Goal: Task Accomplishment & Management: Manage account settings

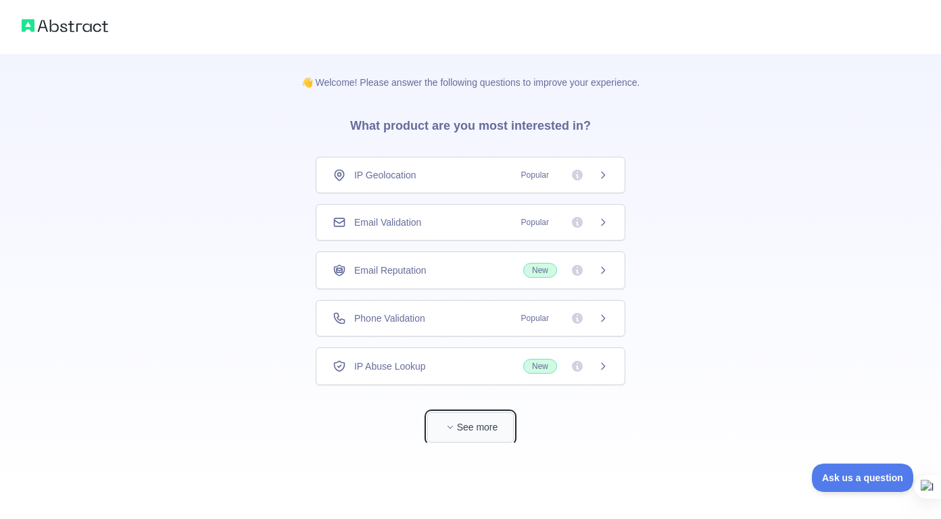
click at [477, 430] on button "See more" at bounding box center [470, 427] width 87 height 30
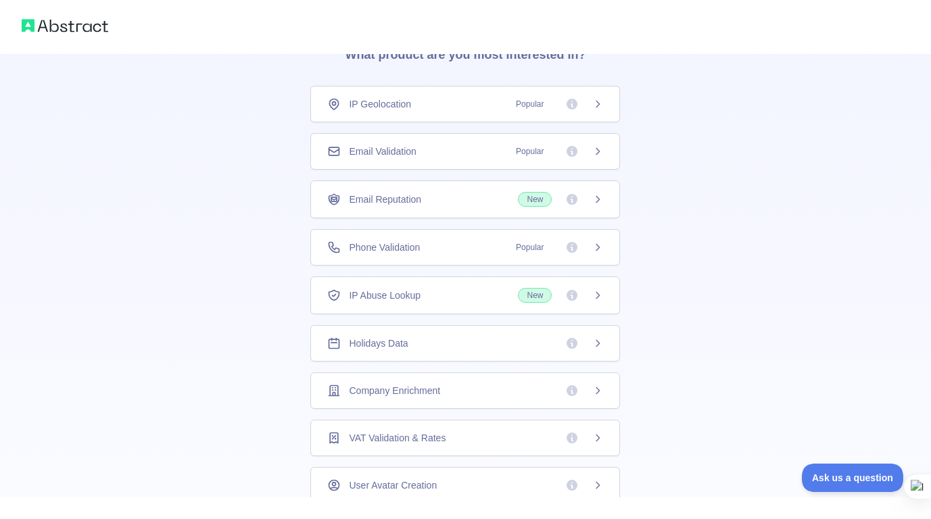
scroll to position [70, 0]
click at [489, 199] on div "Email Reputation New" at bounding box center [465, 200] width 276 height 15
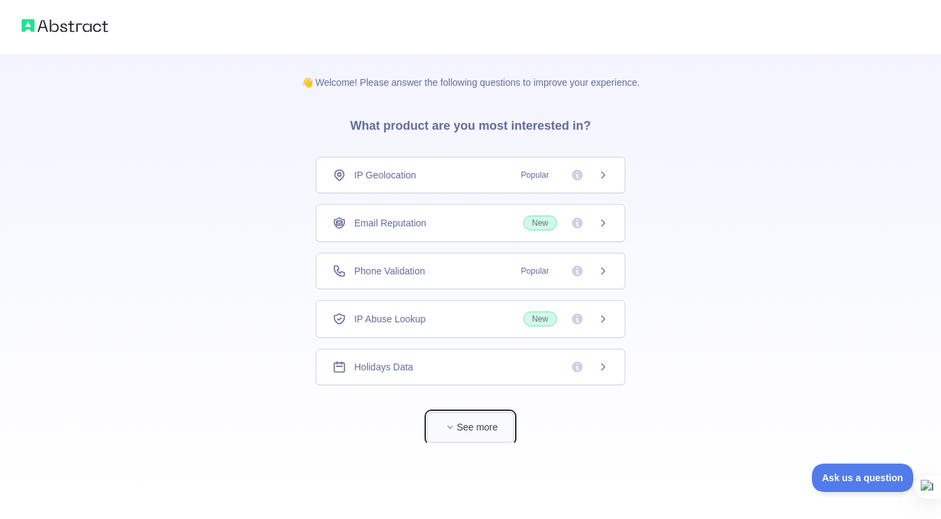
click at [483, 429] on button "See more" at bounding box center [470, 427] width 87 height 30
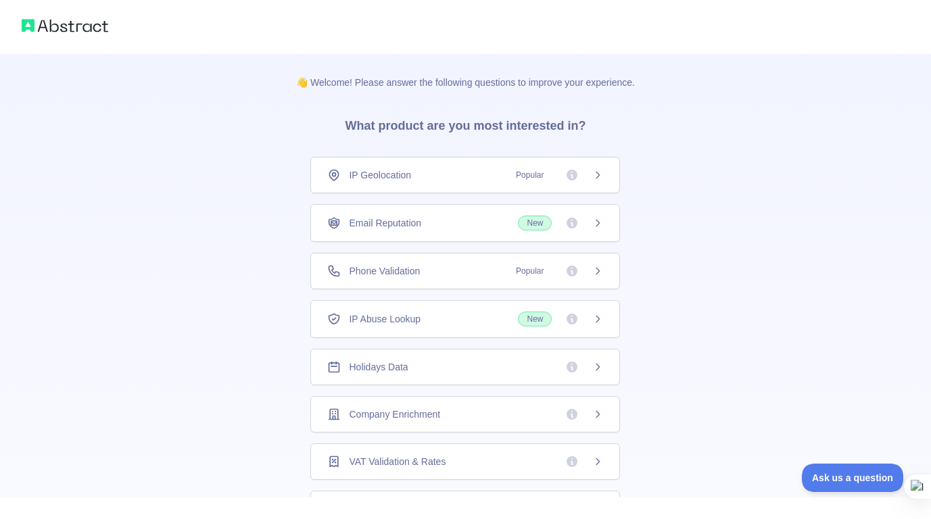
click at [483, 429] on div "Company Enrichment" at bounding box center [465, 414] width 310 height 37
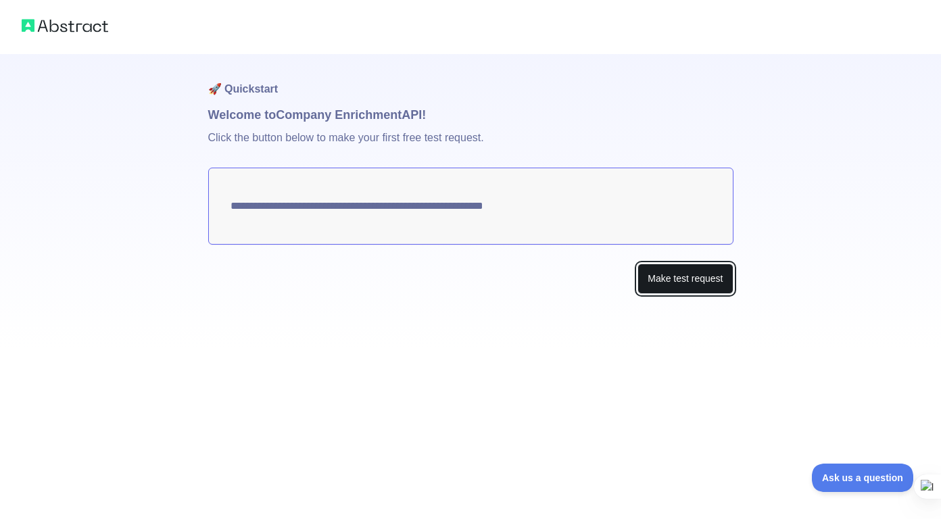
click at [708, 283] on button "Make test request" at bounding box center [684, 279] width 95 height 30
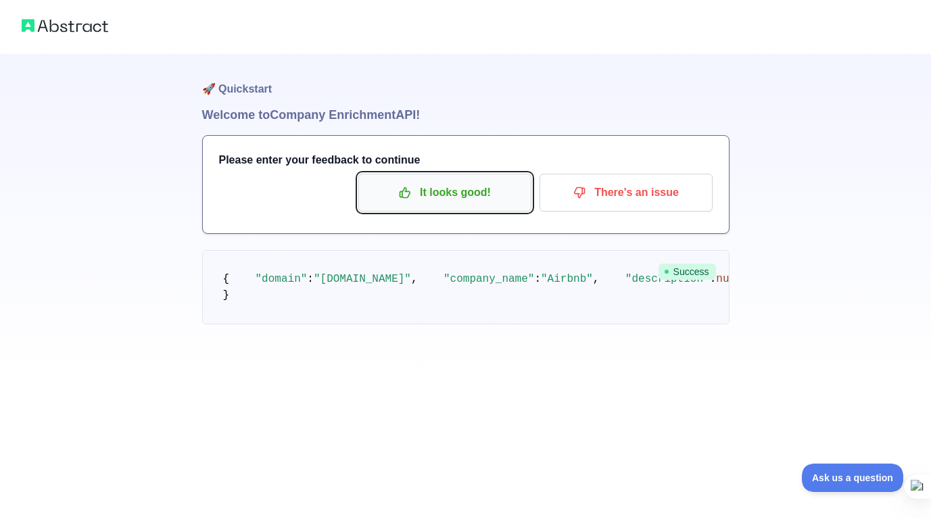
click at [480, 190] on p "It looks good!" at bounding box center [444, 192] width 153 height 23
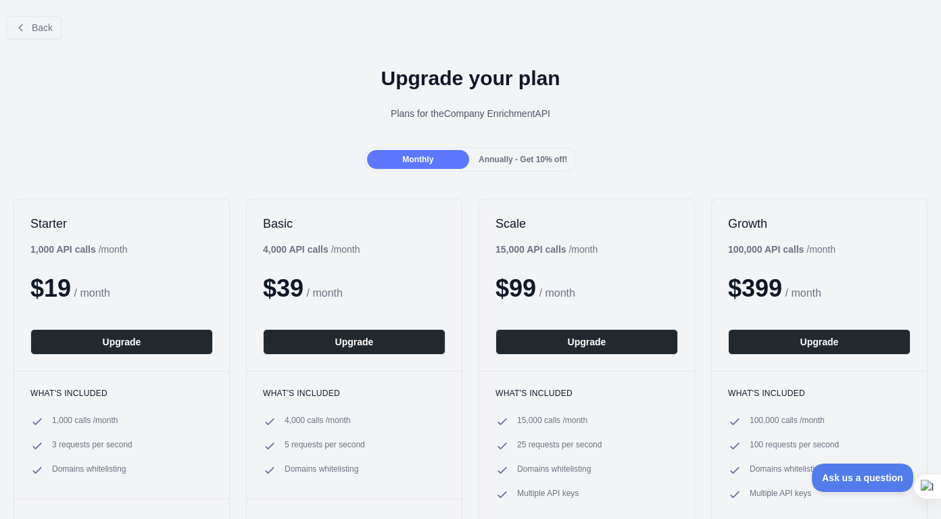
scroll to position [1, 0]
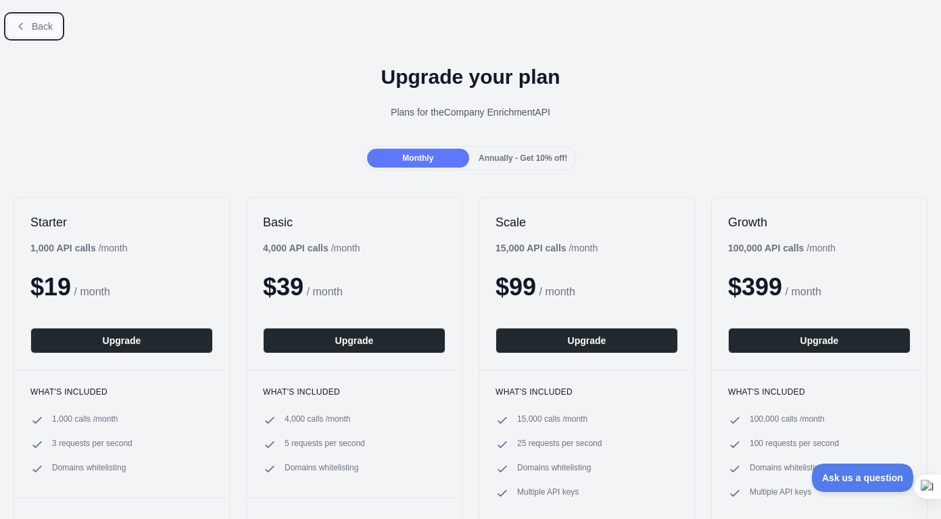
click at [41, 28] on span "Back" at bounding box center [42, 26] width 21 height 11
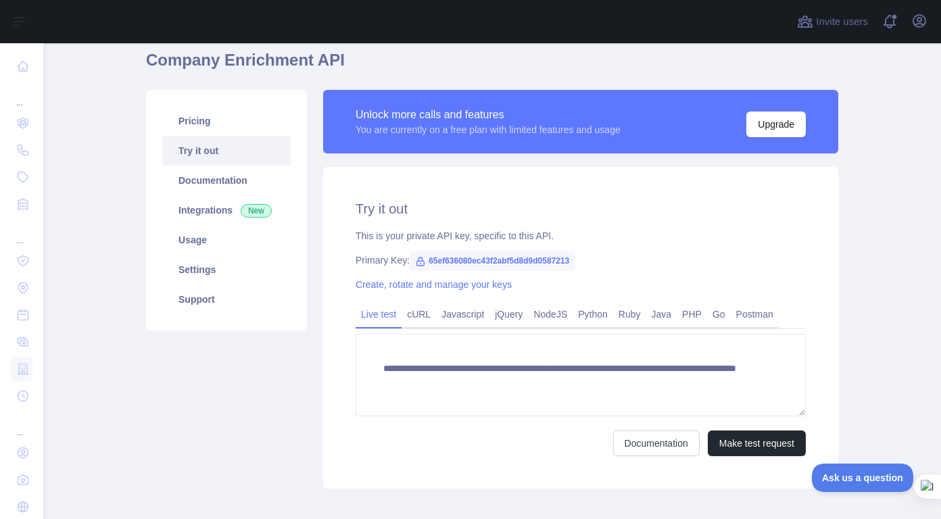
scroll to position [68, 0]
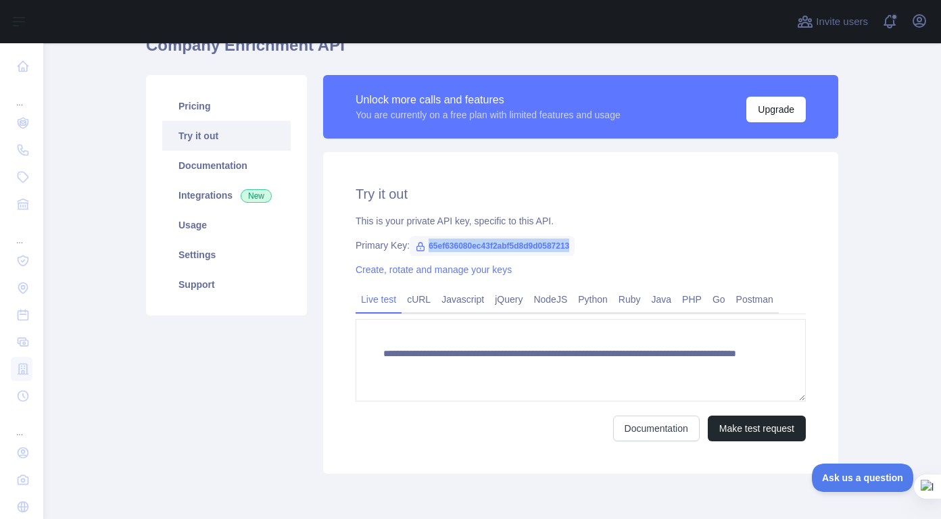
drag, startPoint x: 422, startPoint y: 245, endPoint x: 569, endPoint y: 252, distance: 147.5
click at [569, 252] on span "65ef636080ec43f2abf5d8d9d0587213" at bounding box center [492, 246] width 165 height 20
copy span "65ef636080ec43f2abf5d8d9d0587213"
click at [625, 228] on div "**********" at bounding box center [580, 313] width 515 height 322
click at [468, 266] on link "Create, rotate and manage your keys" at bounding box center [434, 269] width 156 height 11
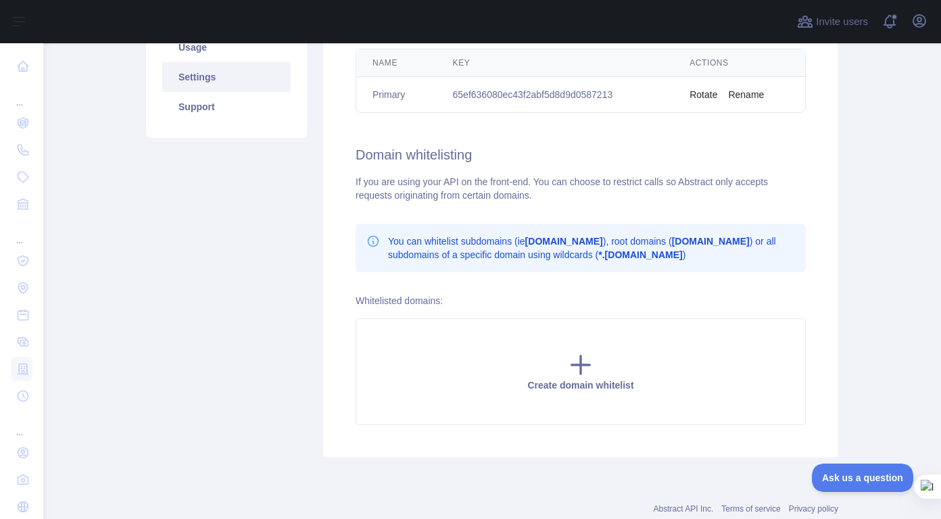
scroll to position [249, 0]
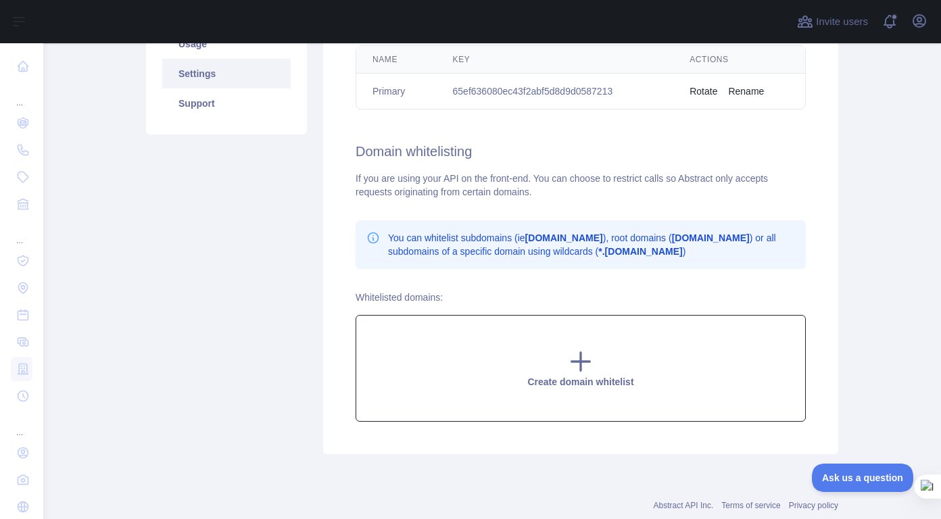
click at [579, 362] on icon at bounding box center [581, 362] width 18 height 18
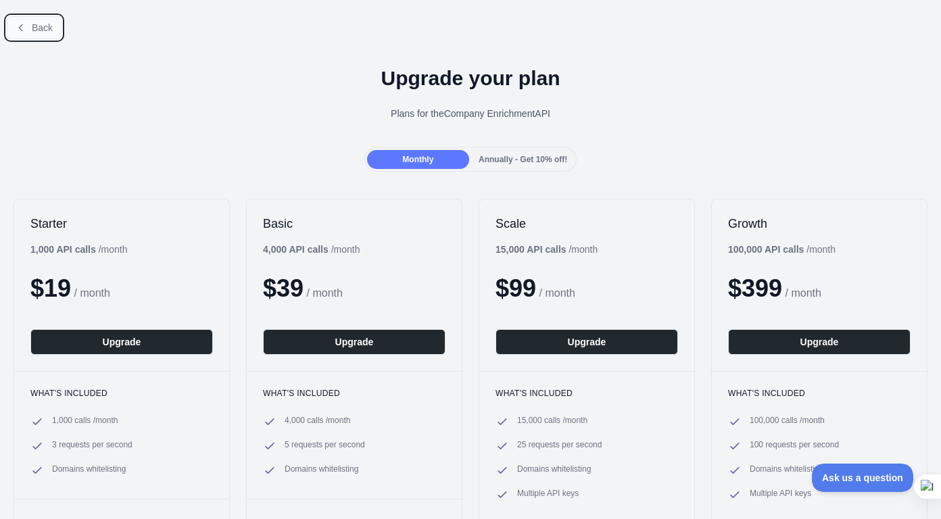
click at [30, 29] on button "Back" at bounding box center [34, 27] width 55 height 23
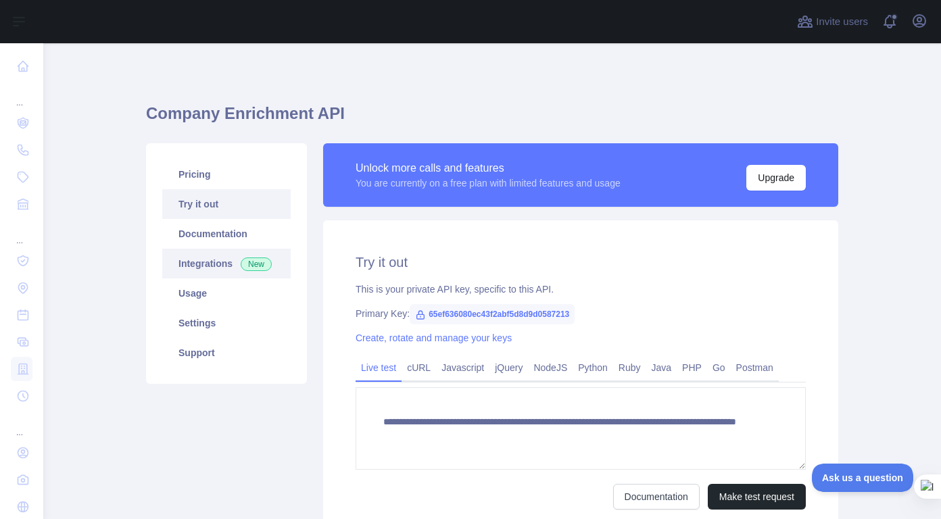
click at [214, 264] on link "Integrations New" at bounding box center [226, 264] width 128 height 30
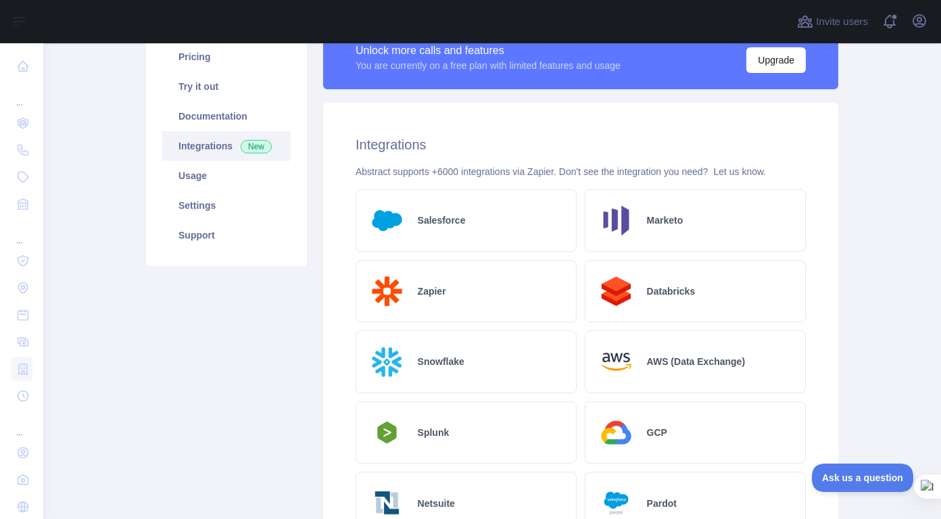
scroll to position [117, 0]
click at [265, 185] on link "Usage" at bounding box center [226, 177] width 128 height 30
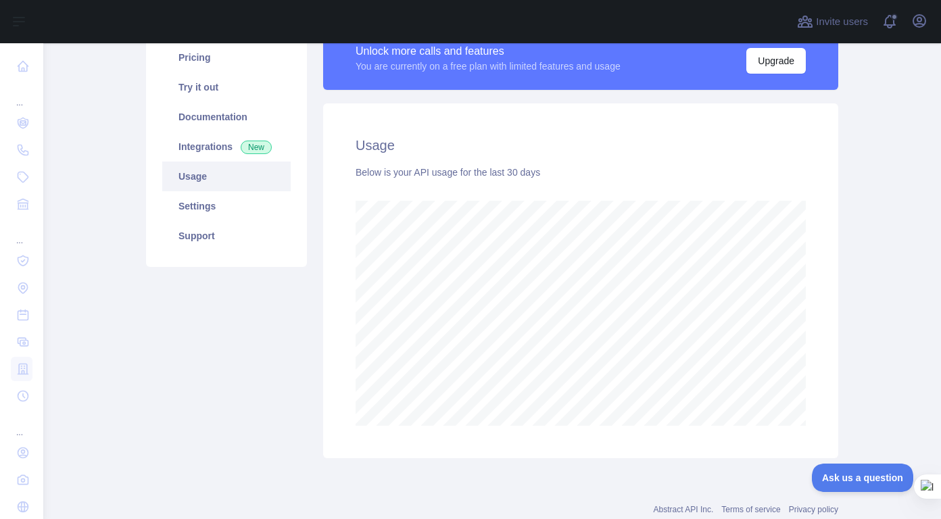
scroll to position [476, 888]
click at [220, 197] on link "Settings" at bounding box center [226, 206] width 128 height 30
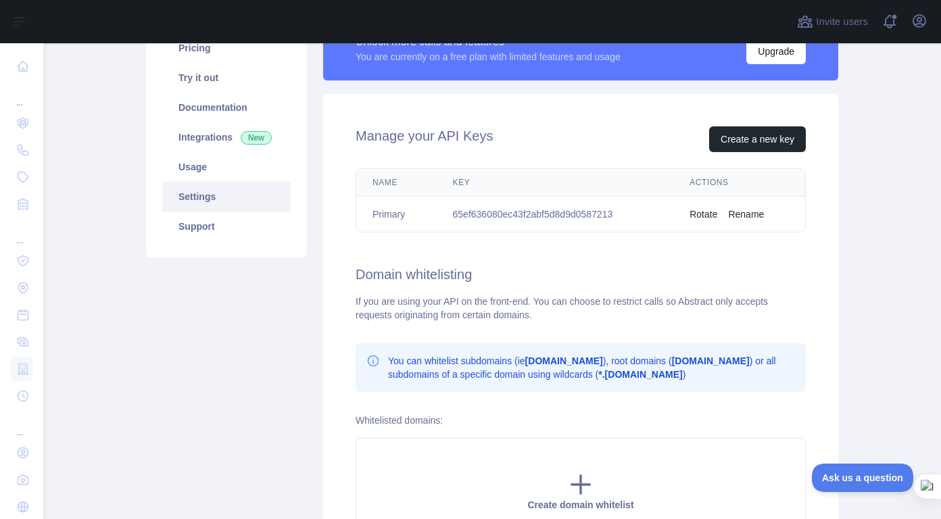
scroll to position [127, 0]
click at [224, 85] on link "Try it out" at bounding box center [226, 77] width 128 height 30
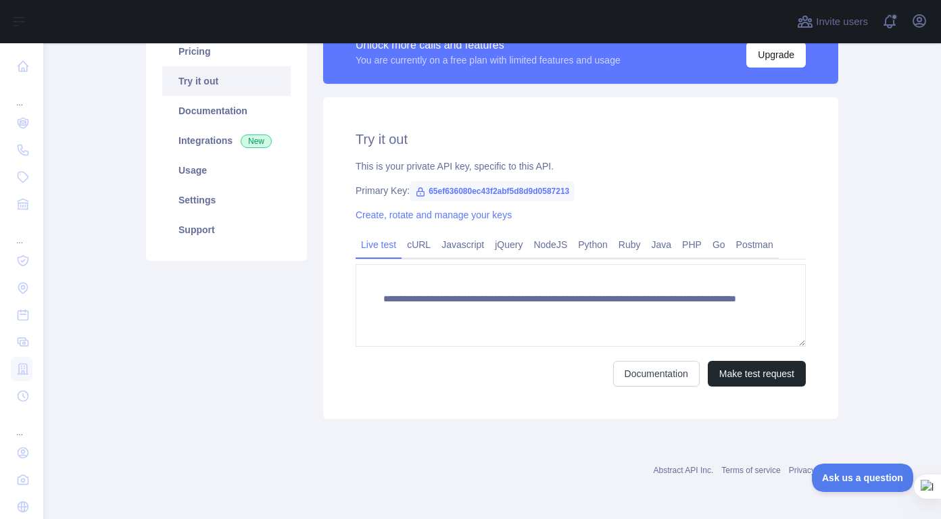
scroll to position [123, 0]
click at [416, 247] on link "cURL" at bounding box center [419, 245] width 34 height 22
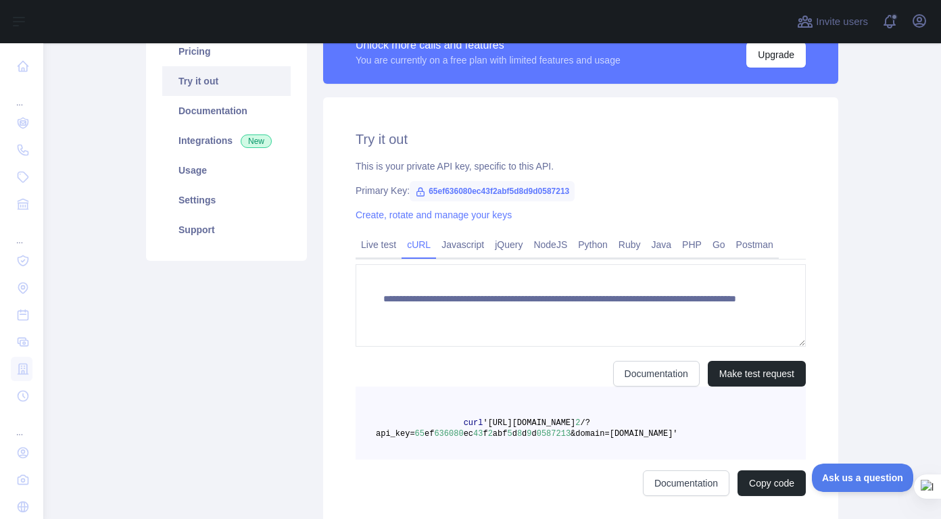
scroll to position [110, 0]
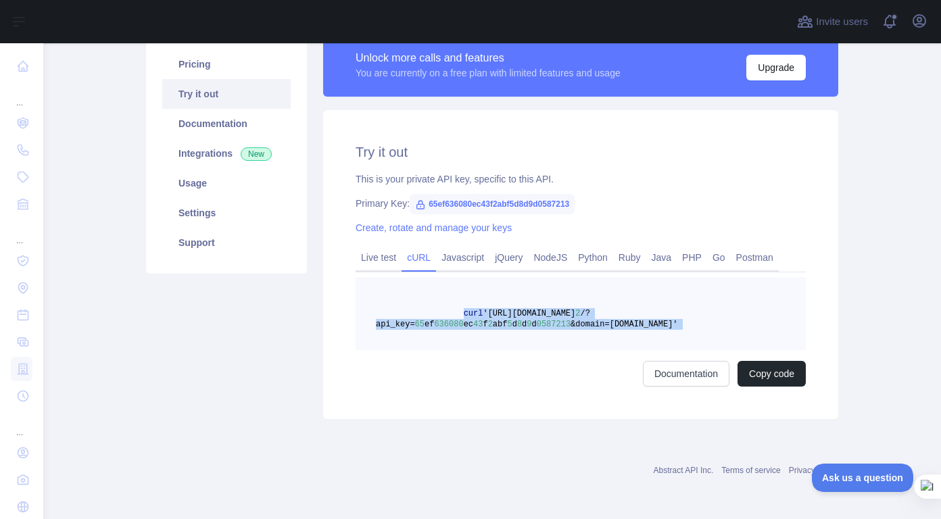
drag, startPoint x: 449, startPoint y: 312, endPoint x: 594, endPoint y: 358, distance: 152.2
click at [594, 358] on div "curl 'https://companyenrichment.abstractapi.com/v 2 /?api_key= 65 ef 636080 ec …" at bounding box center [581, 332] width 450 height 110
copy span "curl 'https://companyenrichment.abstractapi.com/v 2 /?api_key= 65 ef 636080 ec …"
click at [646, 383] on button at bounding box center [646, 379] width 18 height 18
click at [630, 403] on span "Disable on this site" at bounding box center [604, 405] width 80 height 11
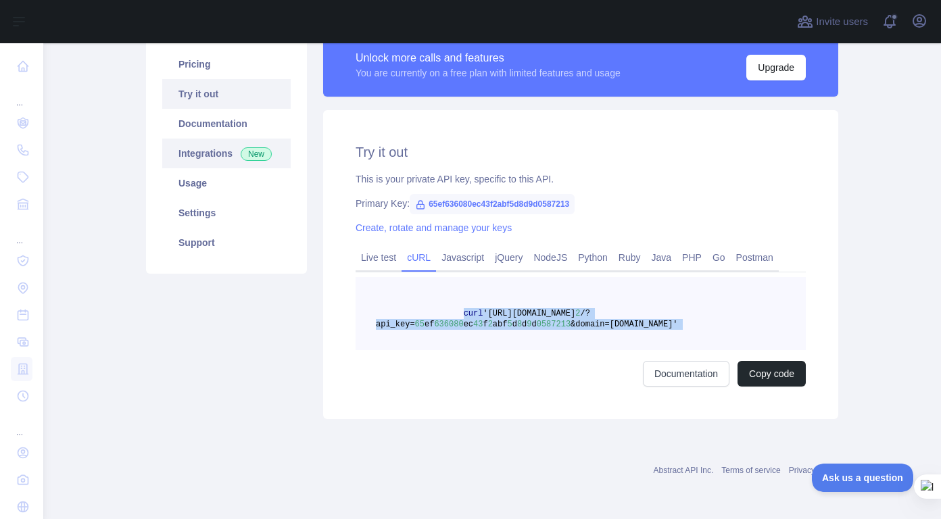
click at [202, 153] on link "Integrations New" at bounding box center [226, 154] width 128 height 30
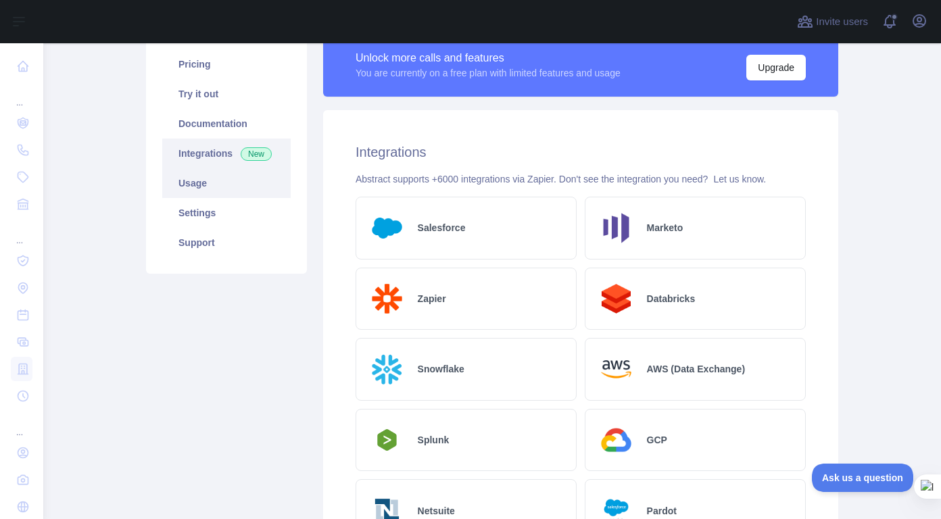
click at [189, 182] on link "Usage" at bounding box center [226, 183] width 128 height 30
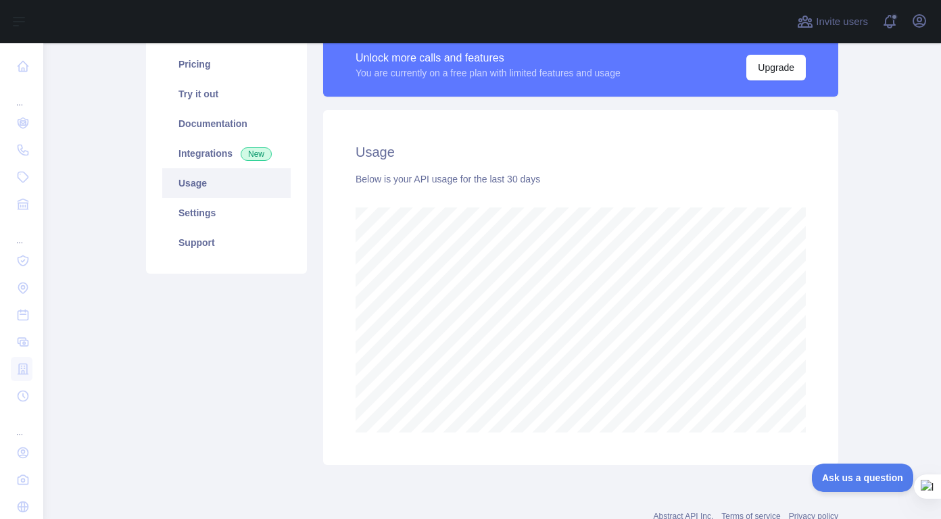
scroll to position [476, 888]
click at [191, 206] on link "Settings" at bounding box center [226, 213] width 128 height 30
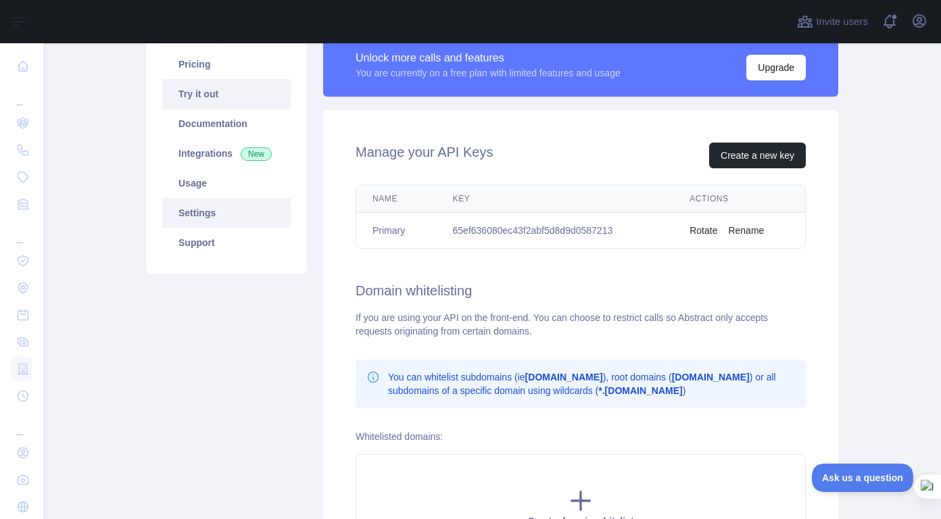
click at [243, 98] on link "Try it out" at bounding box center [226, 94] width 128 height 30
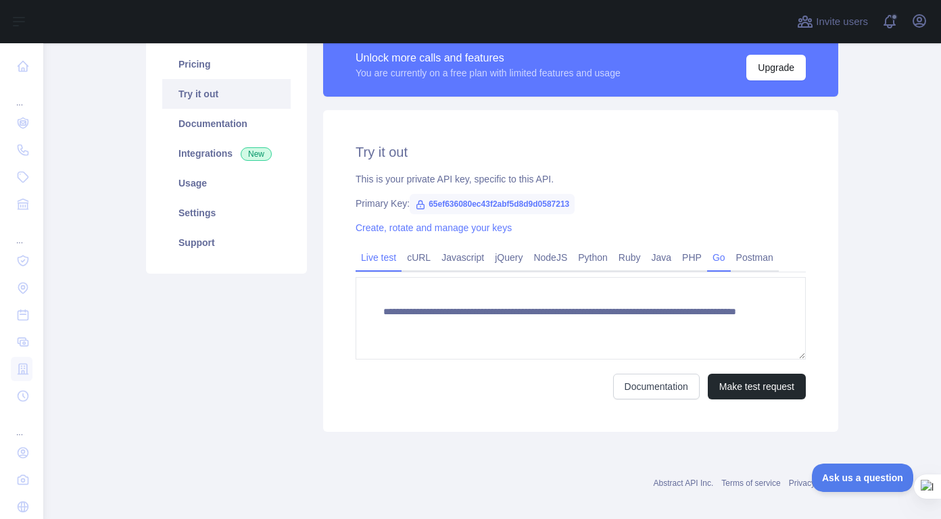
click at [709, 256] on link "Go" at bounding box center [719, 258] width 24 height 22
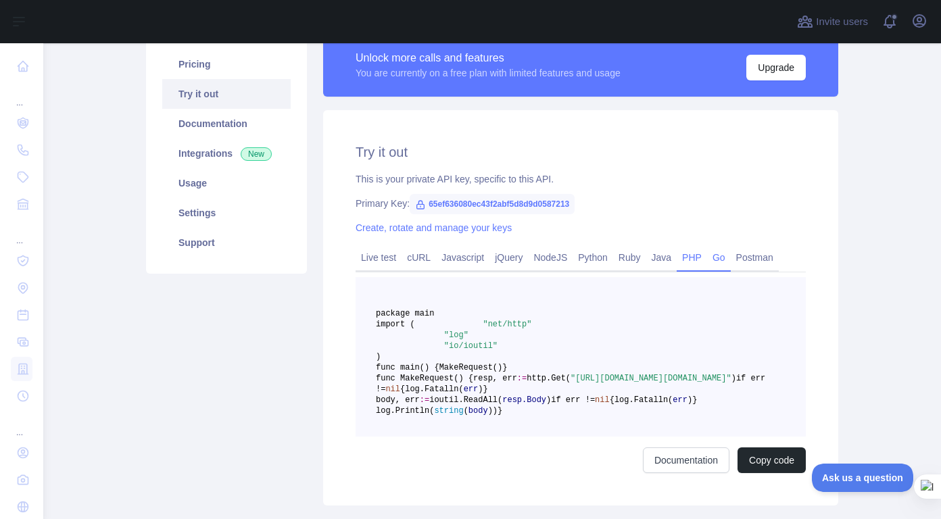
click at [686, 256] on link "PHP" at bounding box center [692, 258] width 30 height 22
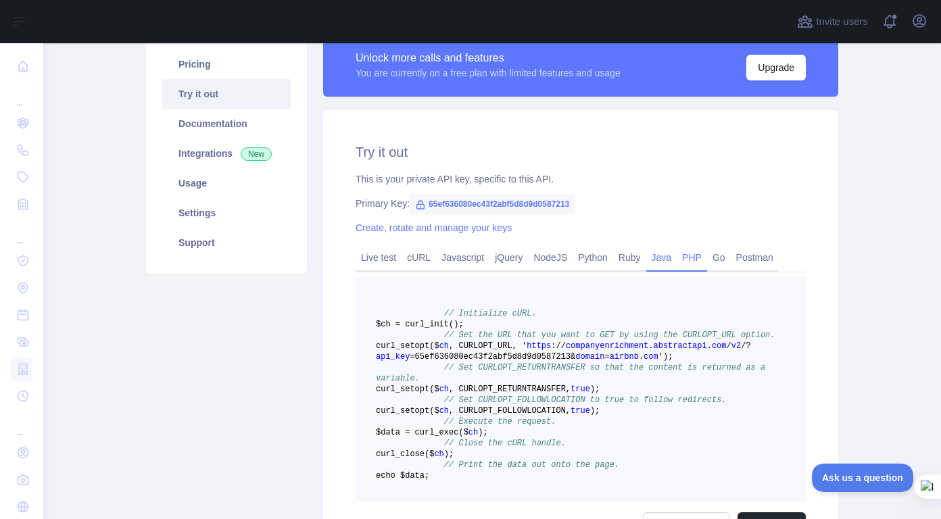
click at [656, 257] on link "Java" at bounding box center [661, 258] width 31 height 22
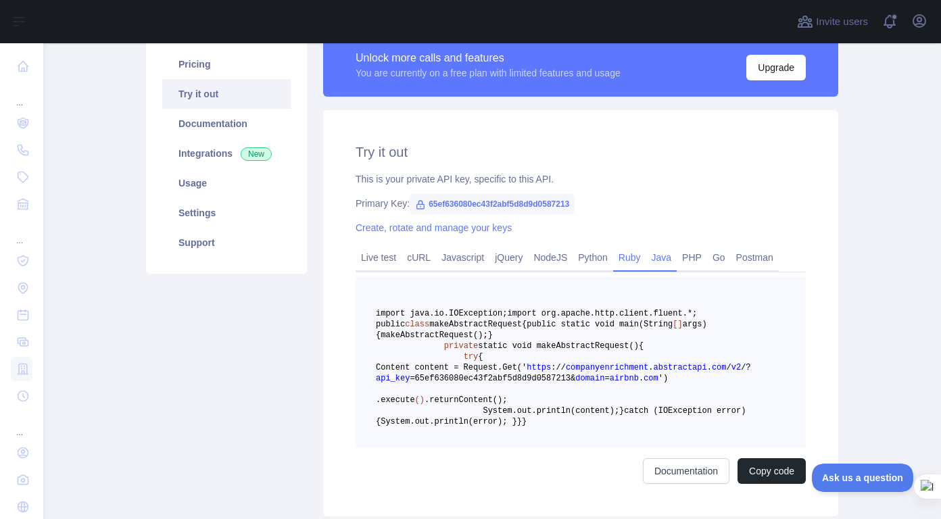
click at [621, 258] on link "Ruby" at bounding box center [629, 258] width 33 height 22
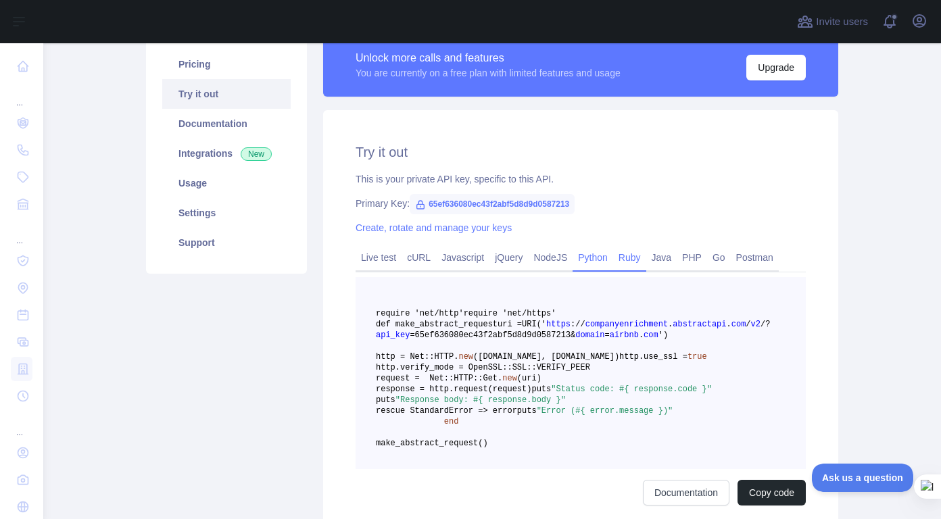
click at [589, 258] on link "Python" at bounding box center [593, 258] width 41 height 22
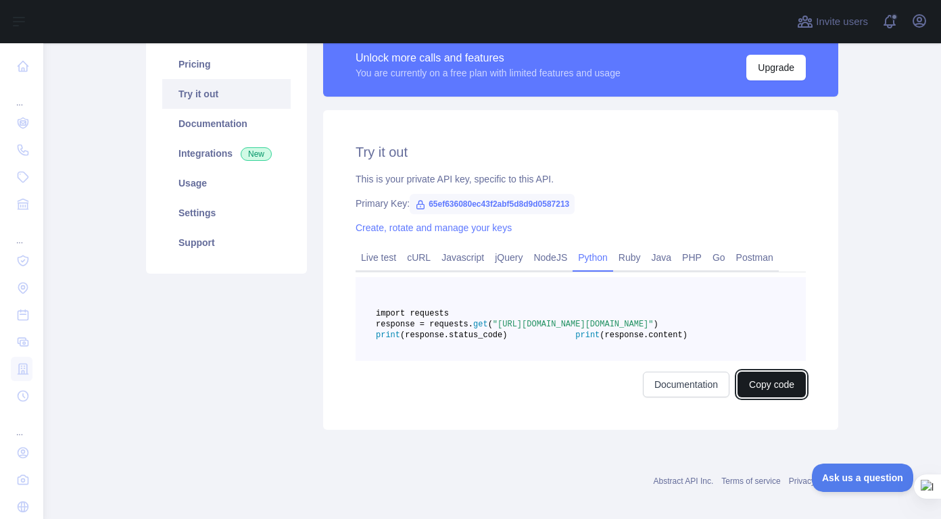
click at [748, 397] on button "Copy code" at bounding box center [771, 385] width 68 height 26
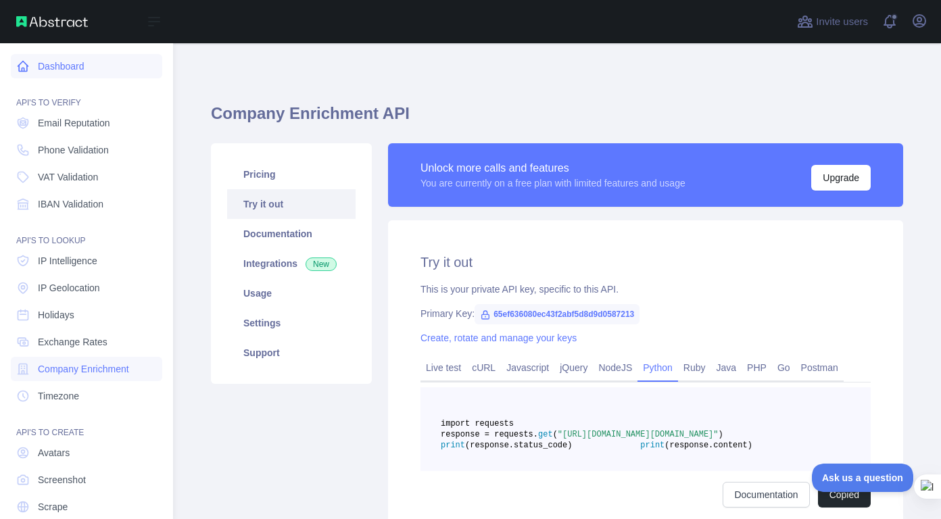
click at [48, 70] on link "Dashboard" at bounding box center [86, 66] width 151 height 24
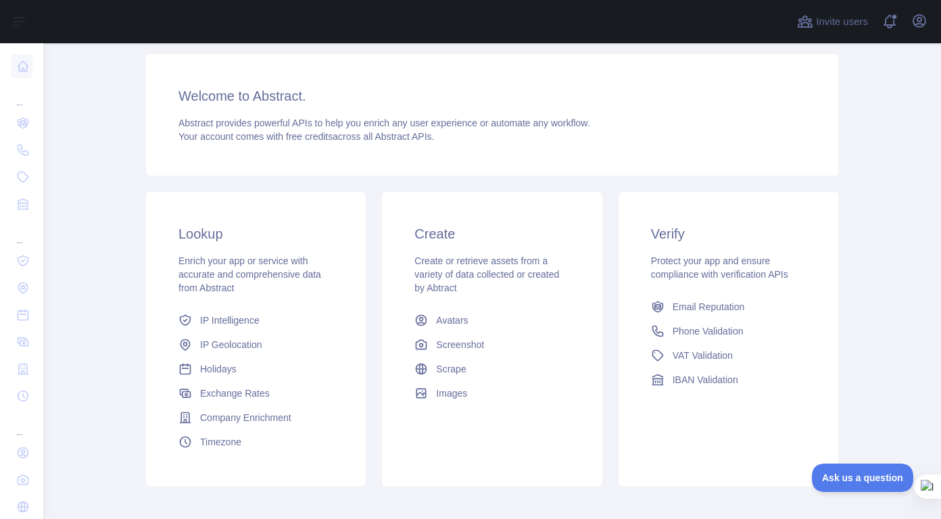
scroll to position [127, 0]
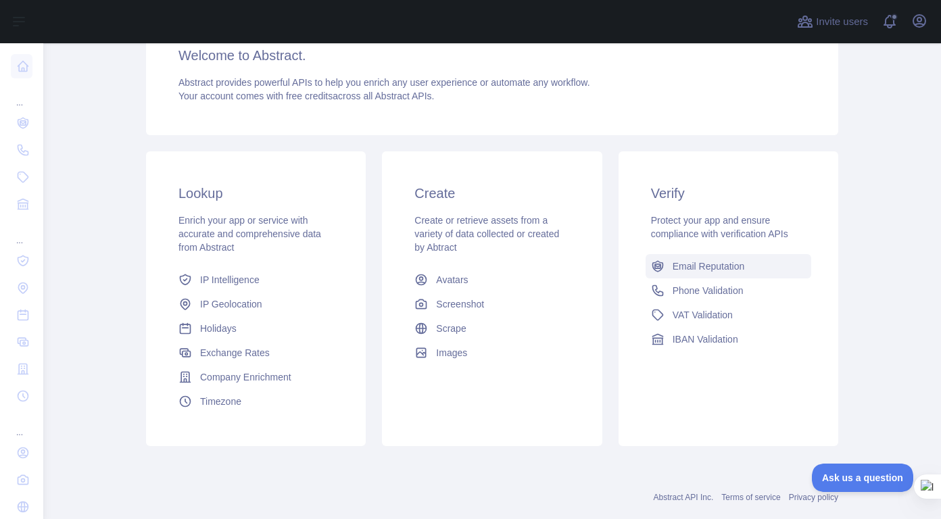
click at [739, 264] on span "Email Reputation" at bounding box center [709, 267] width 72 height 14
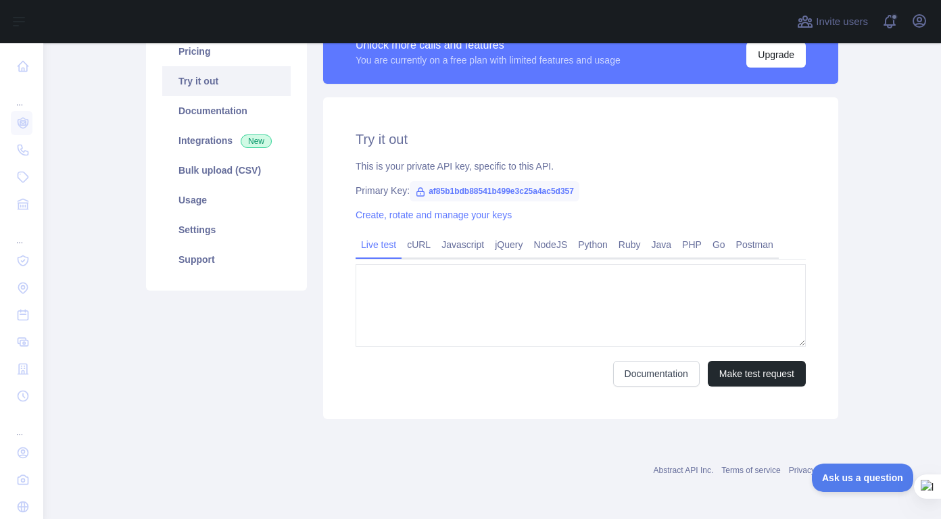
type textarea "**********"
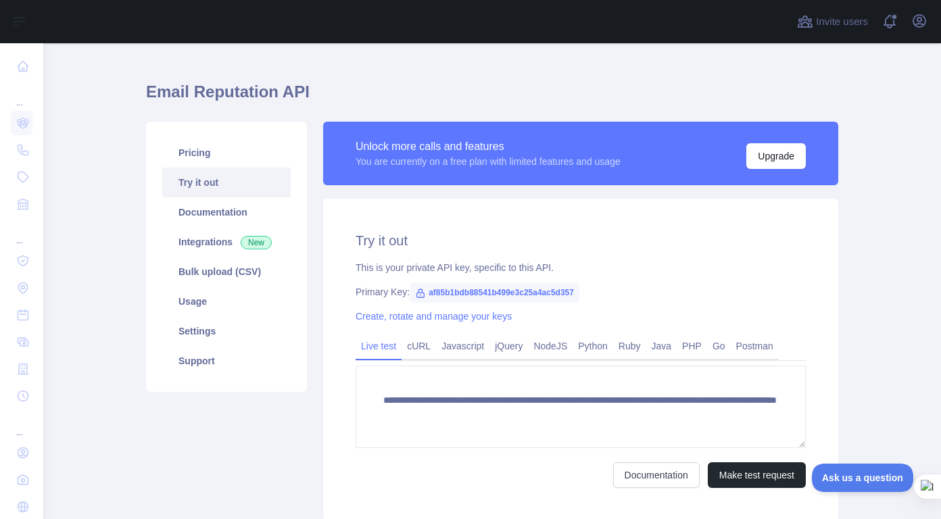
scroll to position [22, 0]
drag, startPoint x: 417, startPoint y: 293, endPoint x: 569, endPoint y: 289, distance: 152.2
click at [569, 289] on span "af85b1bdb88541b499e3c25a4ac5d357" at bounding box center [495, 292] width 170 height 20
copy span "af85b1bdb88541b499e3c25a4ac5d357"
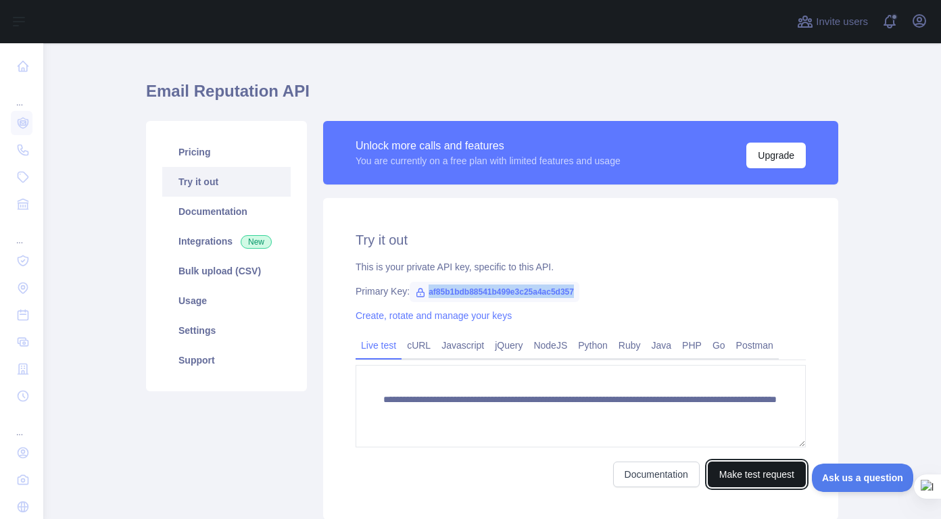
click at [739, 479] on button "Make test request" at bounding box center [757, 475] width 98 height 26
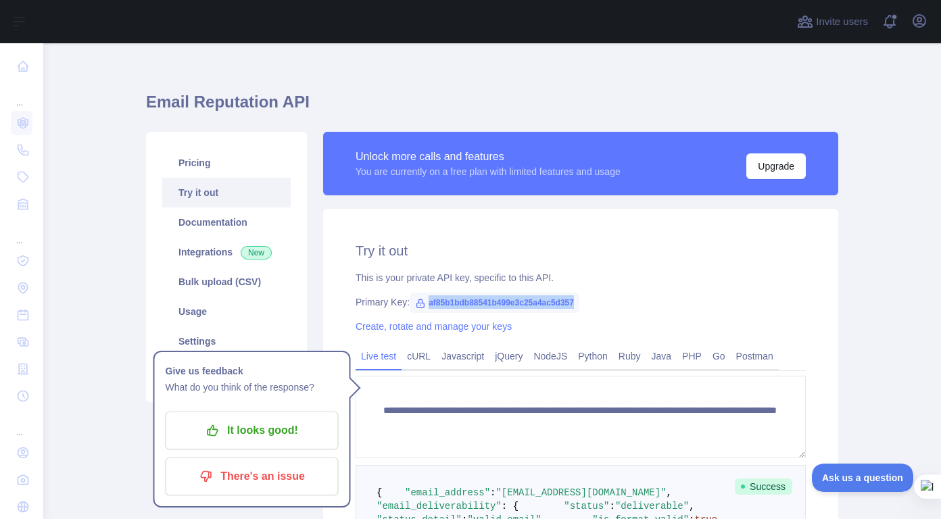
scroll to position [0, 0]
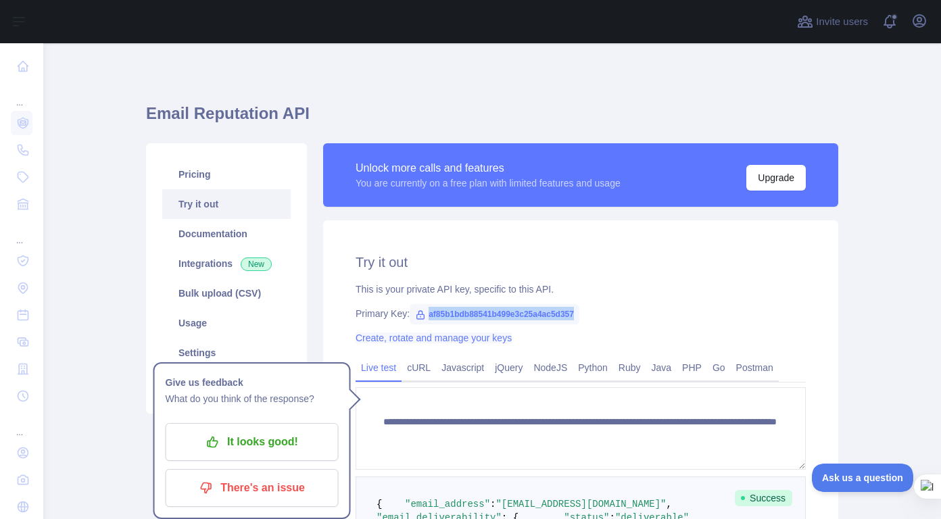
click at [487, 343] on link "Create, rotate and manage your keys" at bounding box center [434, 338] width 156 height 11
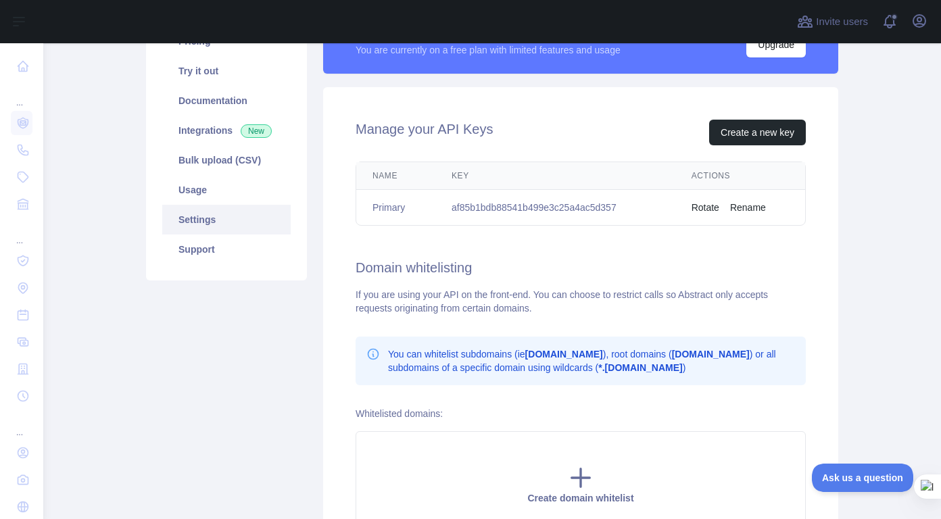
scroll to position [134, 0]
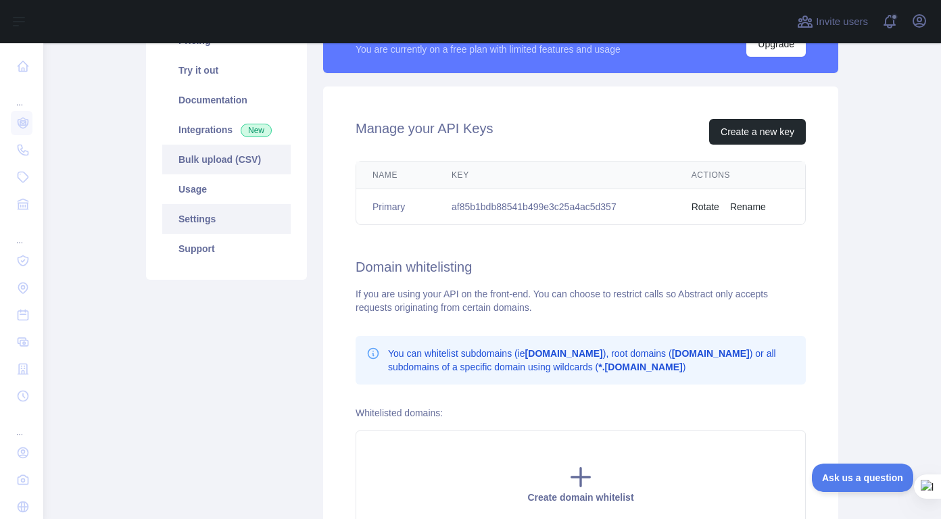
click at [268, 165] on link "Bulk upload (CSV)" at bounding box center [226, 160] width 128 height 30
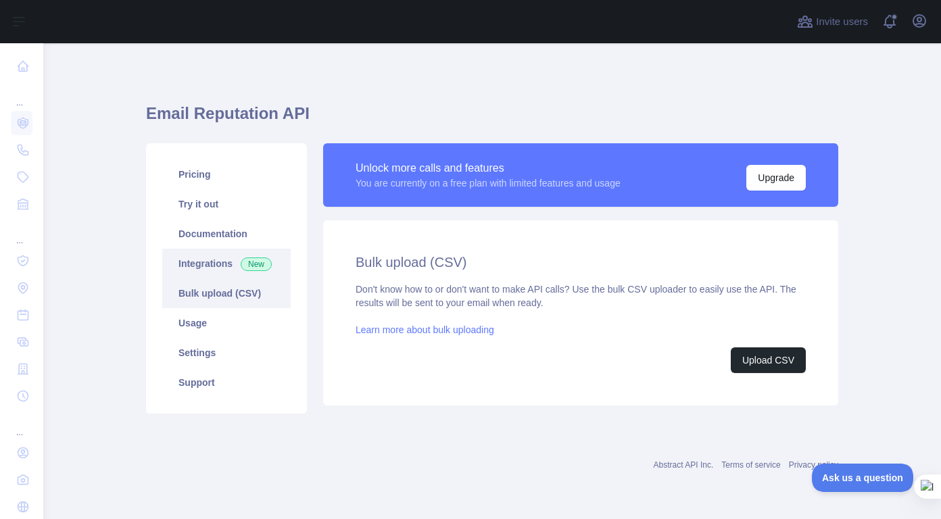
click at [201, 256] on link "Integrations New" at bounding box center [226, 264] width 128 height 30
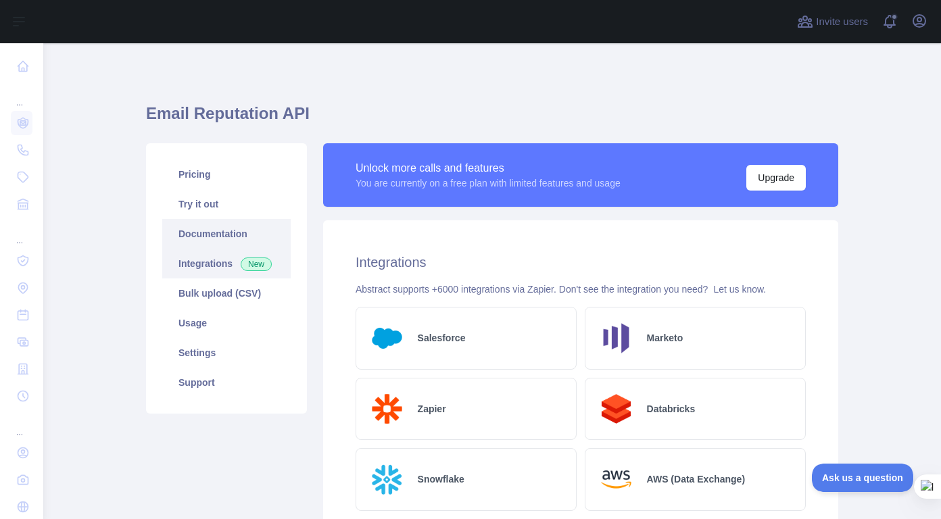
click at [202, 245] on link "Documentation" at bounding box center [226, 234] width 128 height 30
click at [238, 206] on link "Try it out" at bounding box center [226, 204] width 128 height 30
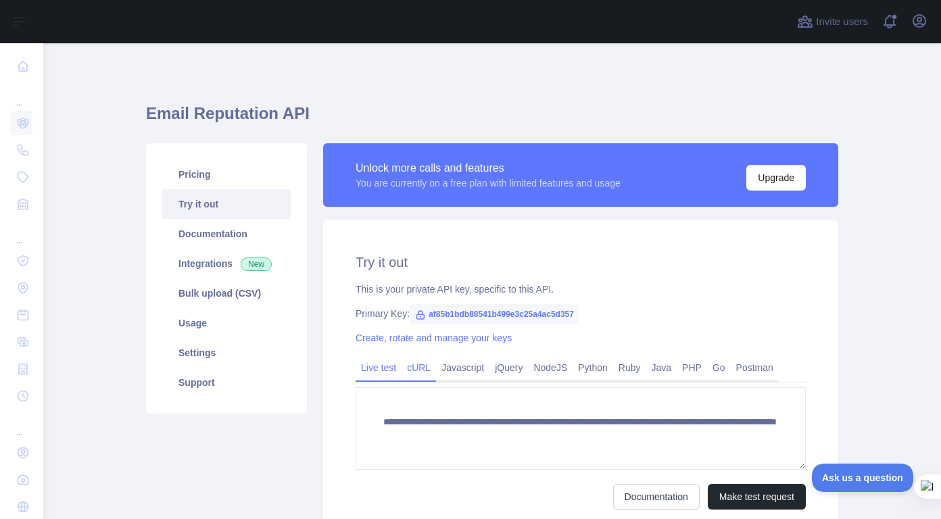
click at [426, 372] on link "cURL" at bounding box center [419, 368] width 34 height 22
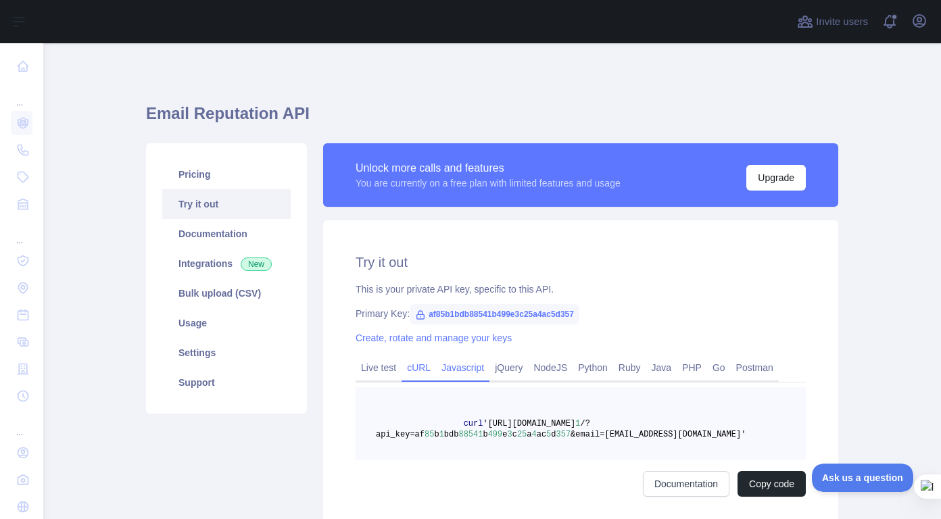
click at [456, 368] on link "Javascript" at bounding box center [462, 368] width 53 height 22
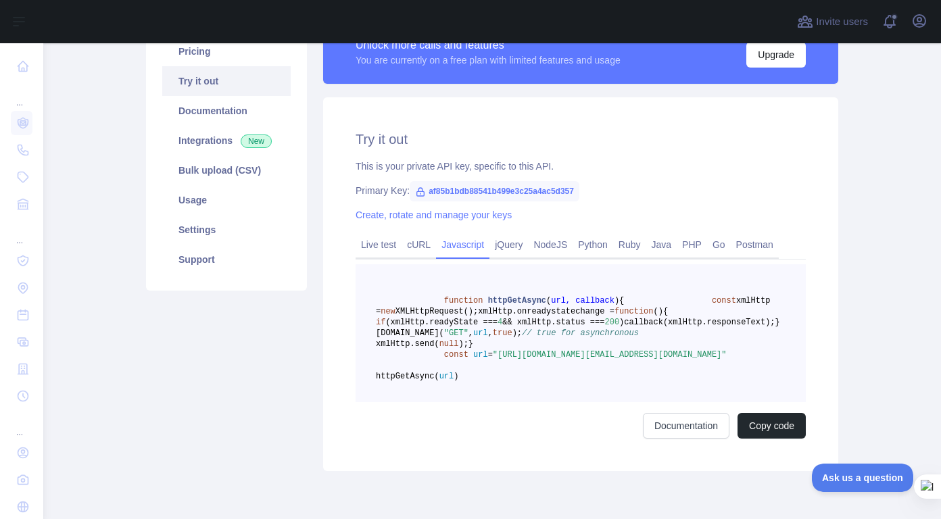
scroll to position [126, 0]
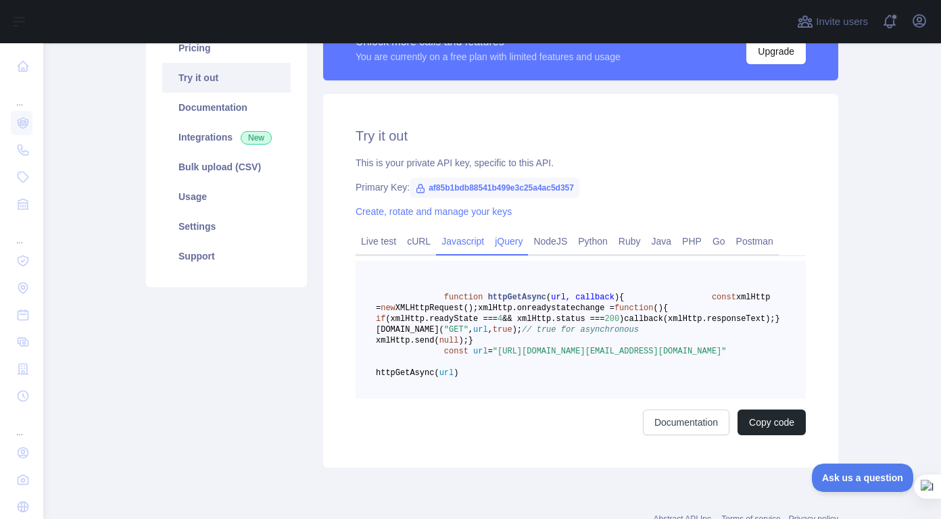
click at [502, 243] on link "jQuery" at bounding box center [508, 242] width 39 height 22
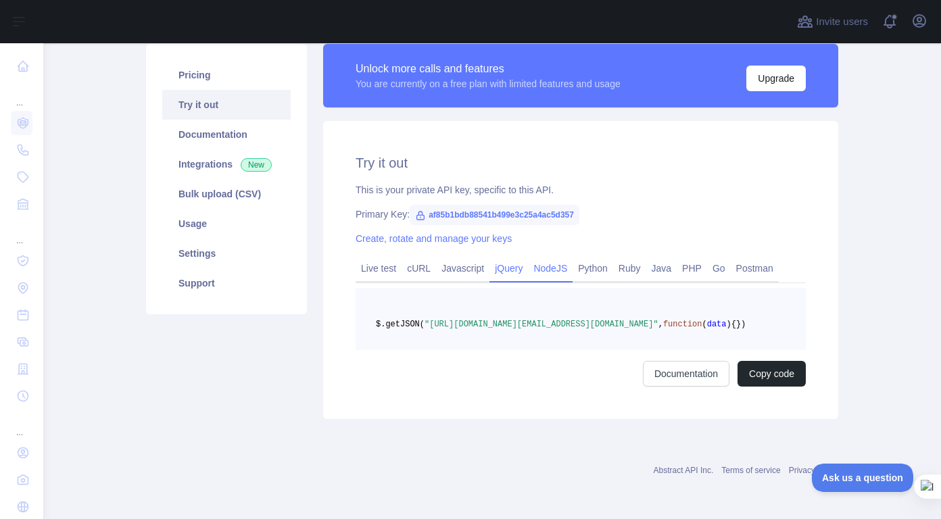
click at [542, 258] on link "NodeJS" at bounding box center [550, 269] width 45 height 22
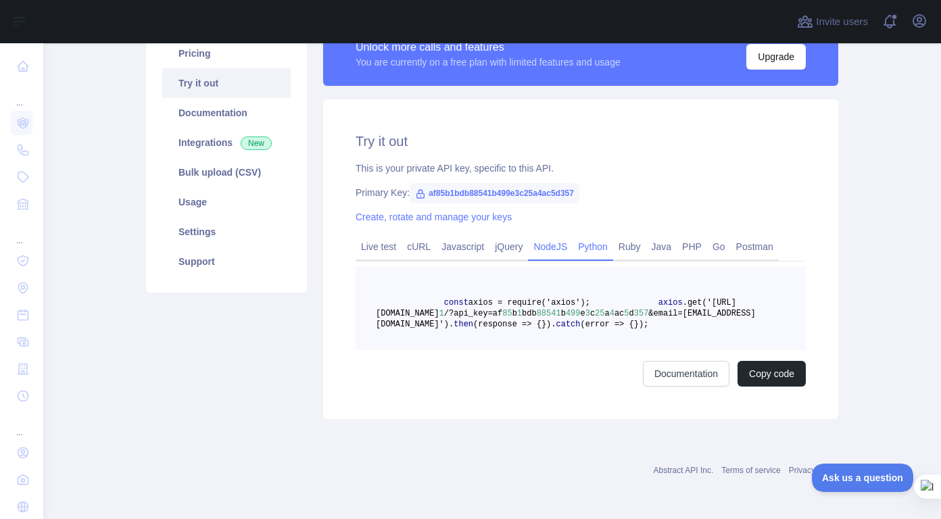
click at [590, 253] on link "Python" at bounding box center [593, 247] width 41 height 22
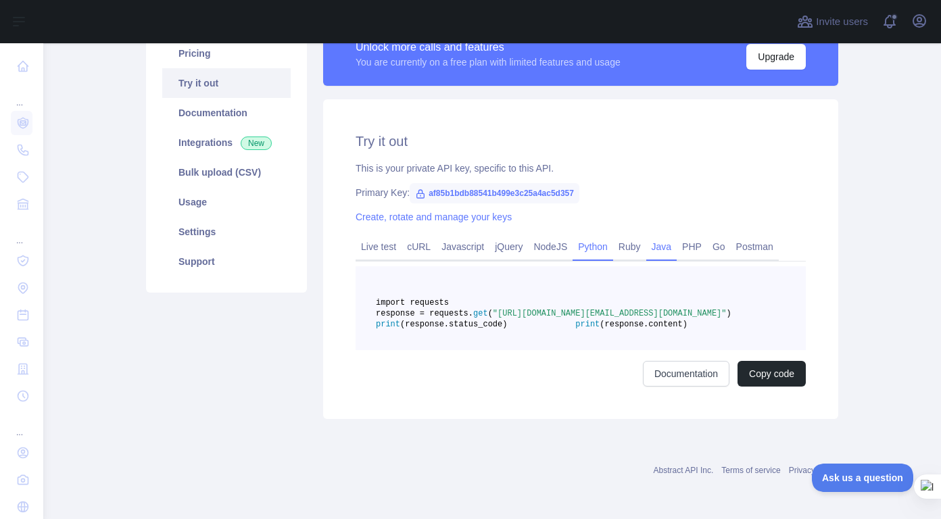
click at [646, 255] on link "Java" at bounding box center [661, 247] width 31 height 22
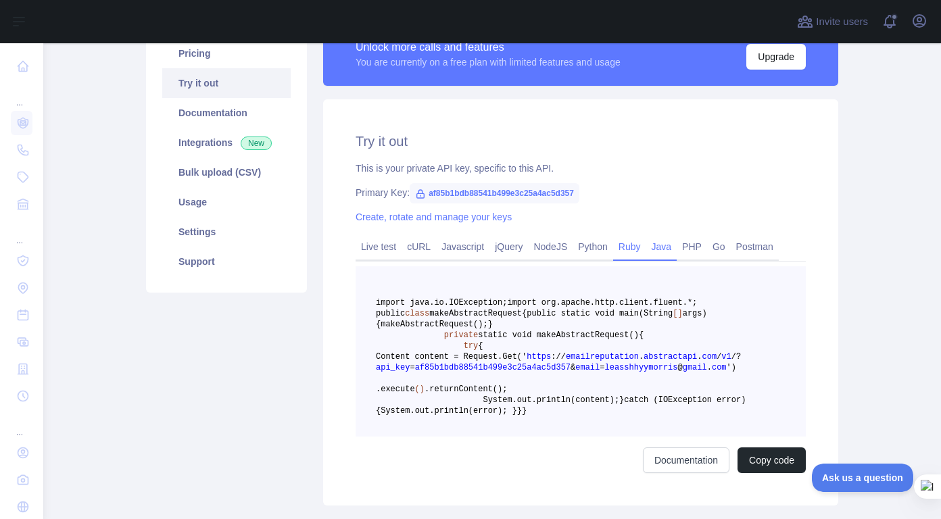
click at [631, 253] on link "Ruby" at bounding box center [629, 247] width 33 height 22
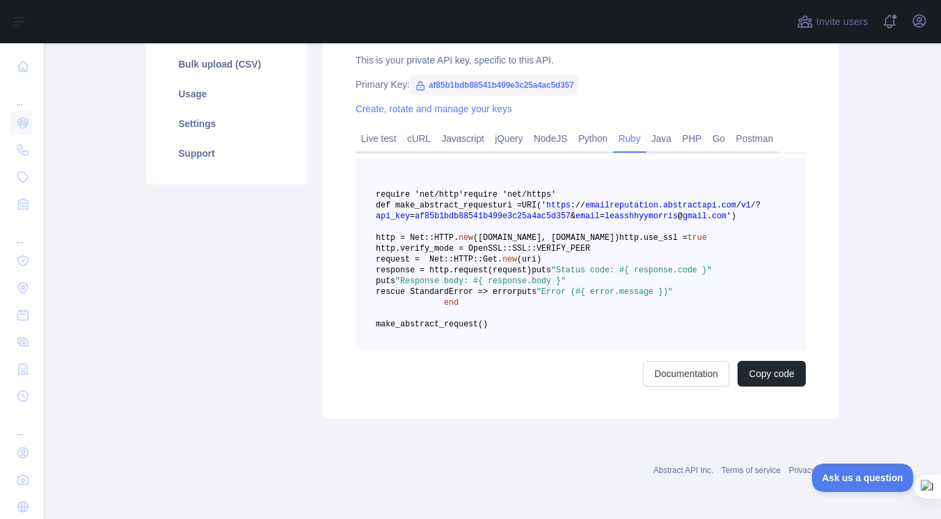
scroll to position [257, 0]
click at [742, 128] on link "Postman" at bounding box center [755, 139] width 48 height 22
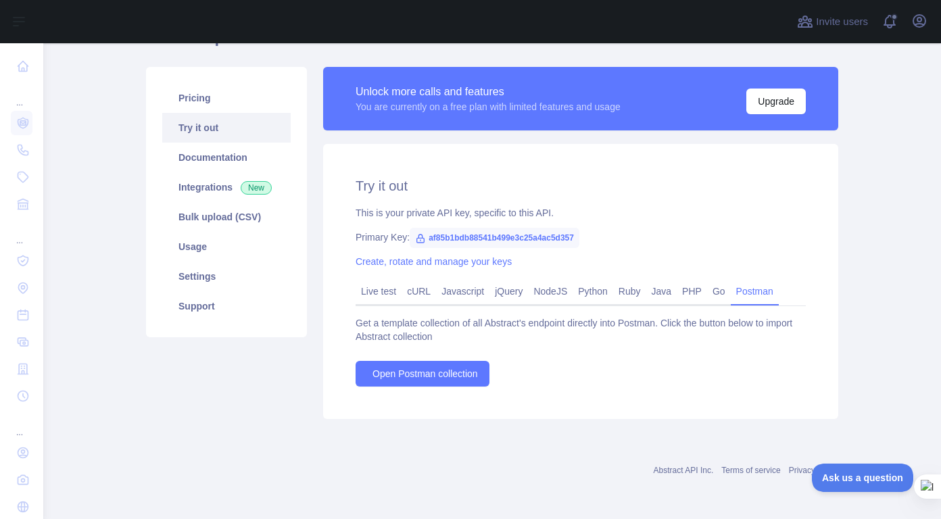
scroll to position [76, 0]
click at [687, 293] on link "PHP" at bounding box center [692, 292] width 30 height 22
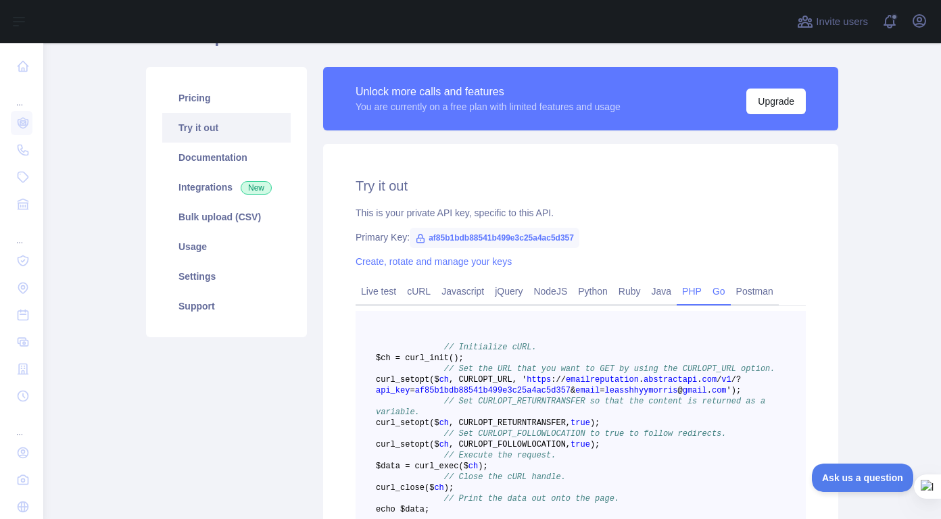
click at [707, 293] on link "Go" at bounding box center [719, 292] width 24 height 22
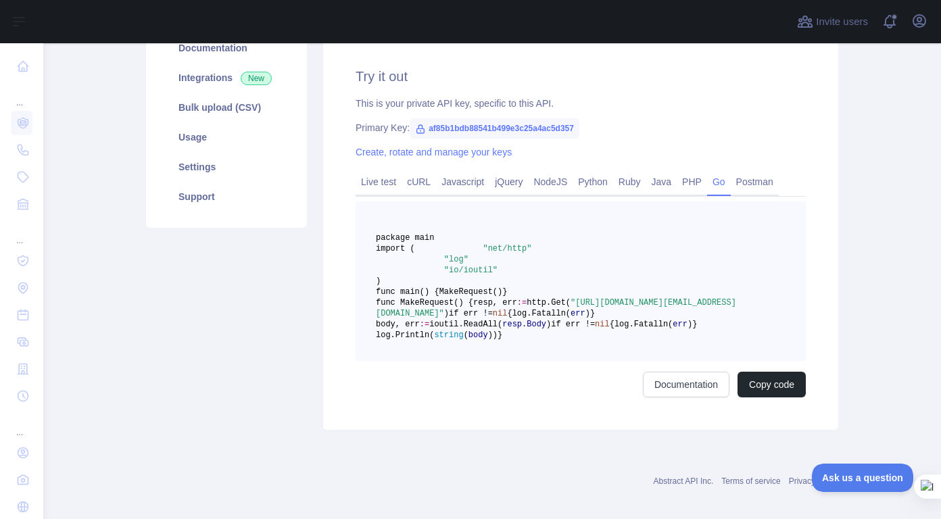
scroll to position [186, 0]
click at [742, 185] on link "Postman" at bounding box center [755, 182] width 48 height 22
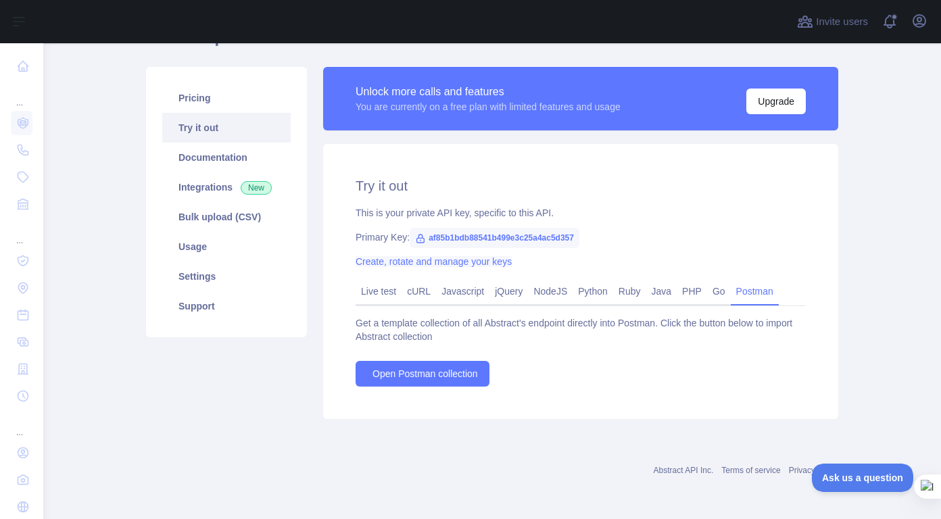
click at [461, 264] on link "Create, rotate and manage your keys" at bounding box center [434, 261] width 156 height 11
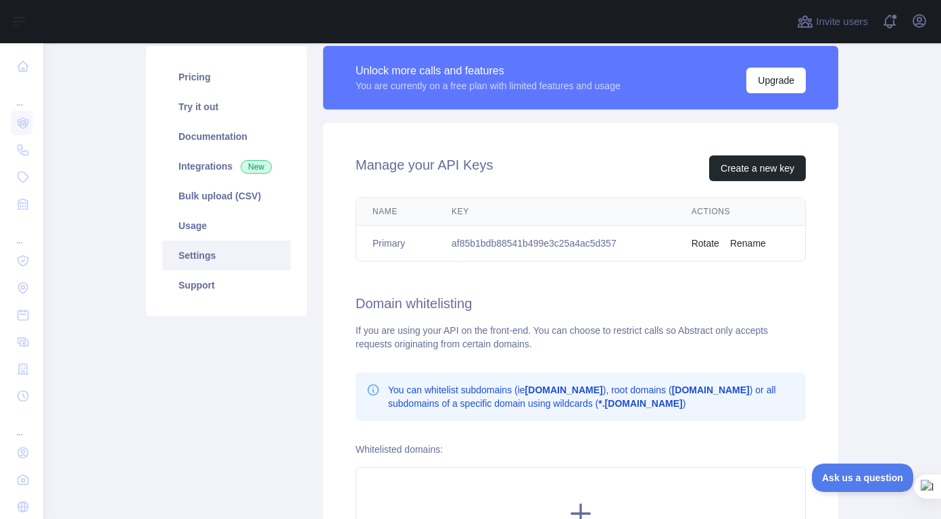
scroll to position [80, 0]
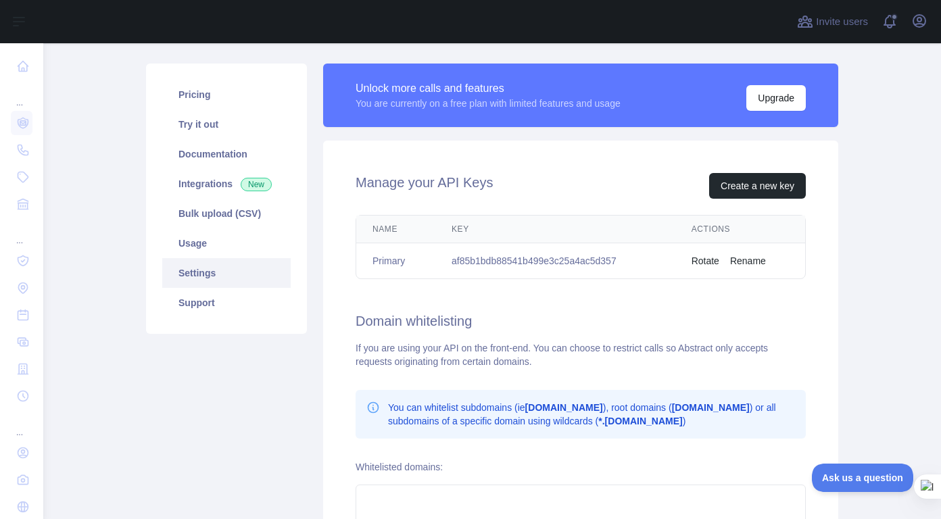
click at [703, 265] on button "Rotate" at bounding box center [706, 261] width 28 height 14
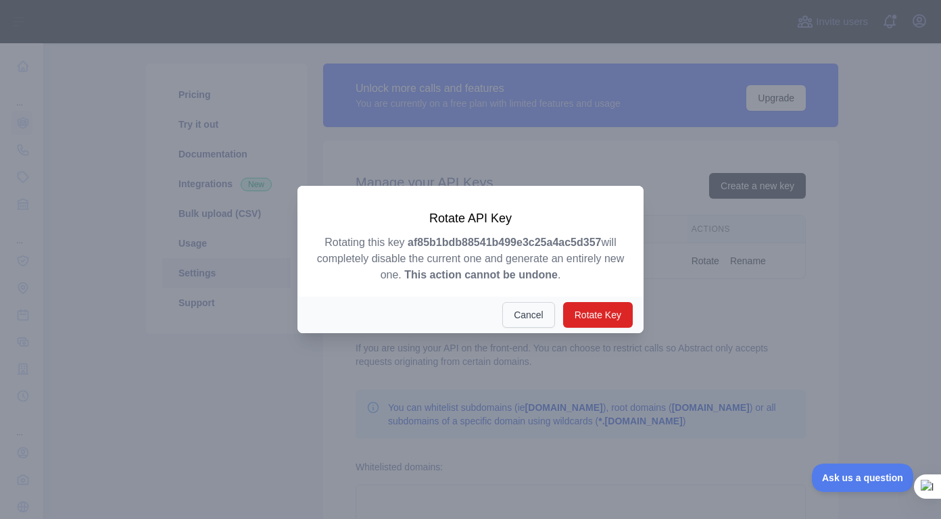
click at [532, 316] on button "Cancel" at bounding box center [528, 315] width 53 height 26
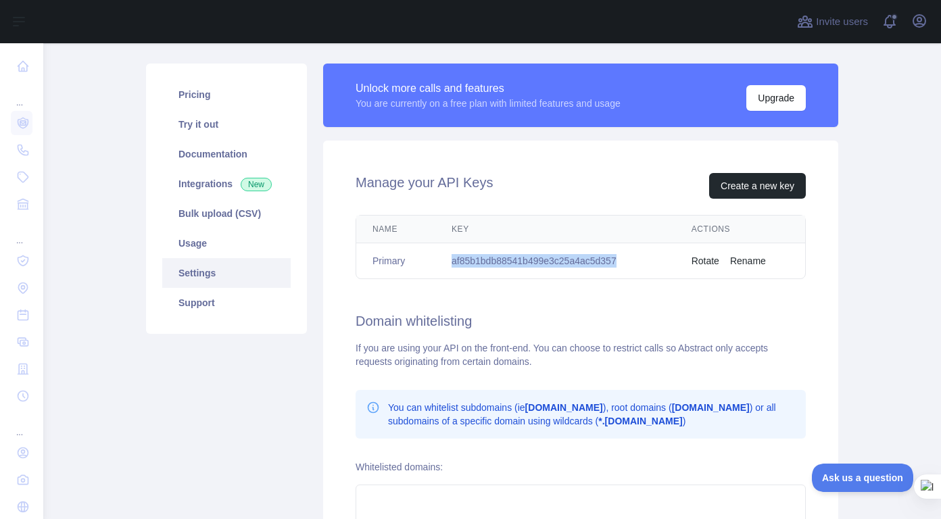
drag, startPoint x: 614, startPoint y: 260, endPoint x: 443, endPoint y: 258, distance: 171.0
click at [443, 258] on td "af85b1bdb88541b499e3c25a4ac5d357" at bounding box center [555, 261] width 240 height 36
copy td "af85b1bdb88541b499e3c25a4ac5d357"
click at [233, 157] on link "Documentation" at bounding box center [226, 154] width 128 height 30
copy td "af85b1bdb88541b499e3c25a4ac5d357"
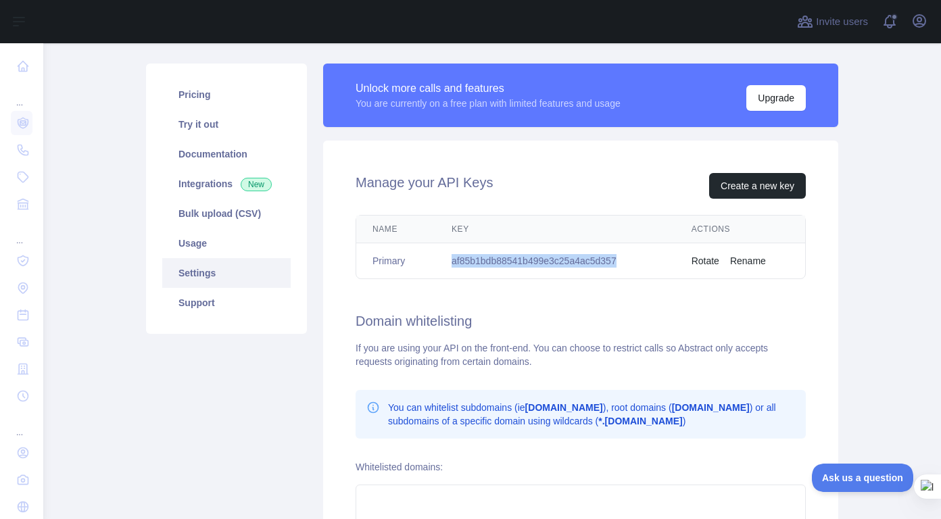
copy td "af85b1bdb88541b499e3c25a4ac5d357"
click at [619, 262] on td "af85b1bdb88541b499e3c25a4ac5d357" at bounding box center [555, 261] width 240 height 36
drag, startPoint x: 619, startPoint y: 262, endPoint x: 509, endPoint y: 264, distance: 109.5
click at [509, 264] on td "af85b1bdb88541b499e3c25a4ac5d357" at bounding box center [555, 261] width 240 height 36
copy td "af85b1bdb88541b499e3c25a4ac5d357"
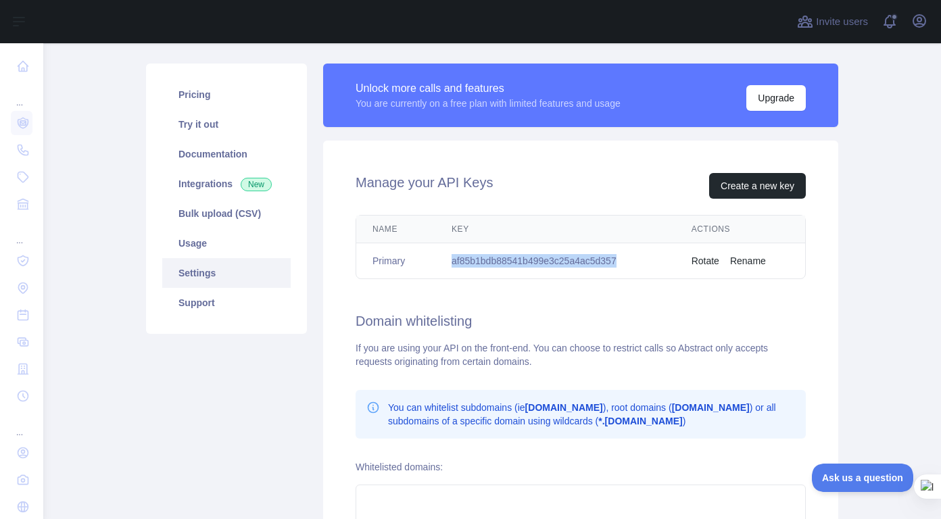
copy td "af85b1bdb88541b499e3c25a4ac5d357"
click at [209, 272] on link "Settings" at bounding box center [226, 273] width 128 height 30
click at [203, 158] on link "Documentation" at bounding box center [226, 154] width 128 height 30
click at [269, 193] on link "Integrations New" at bounding box center [226, 184] width 128 height 30
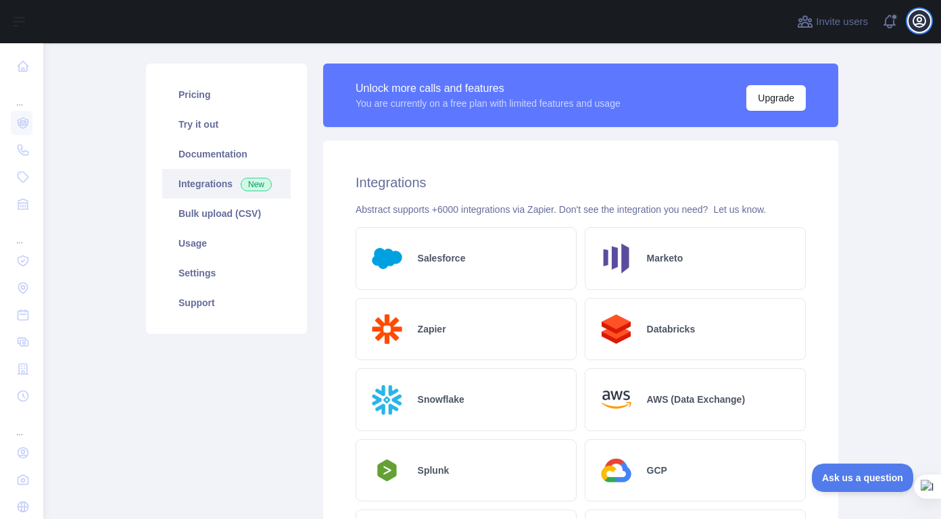
click at [915, 26] on icon "button" at bounding box center [919, 21] width 12 height 12
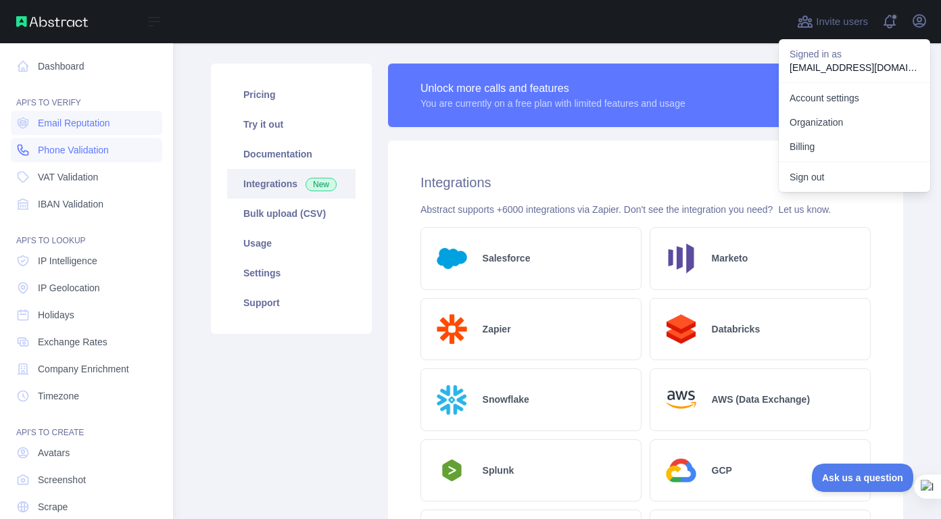
click at [105, 147] on span "Phone Validation" at bounding box center [73, 150] width 71 height 14
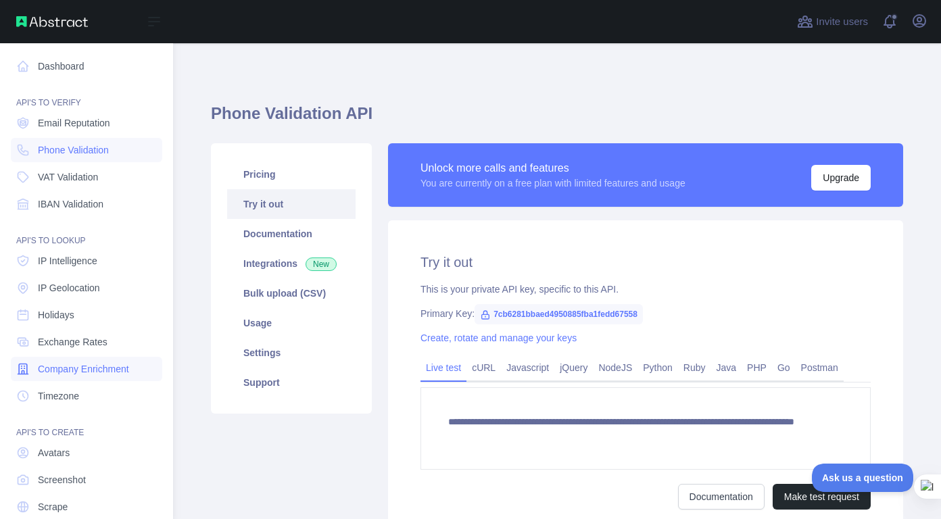
scroll to position [49, 0]
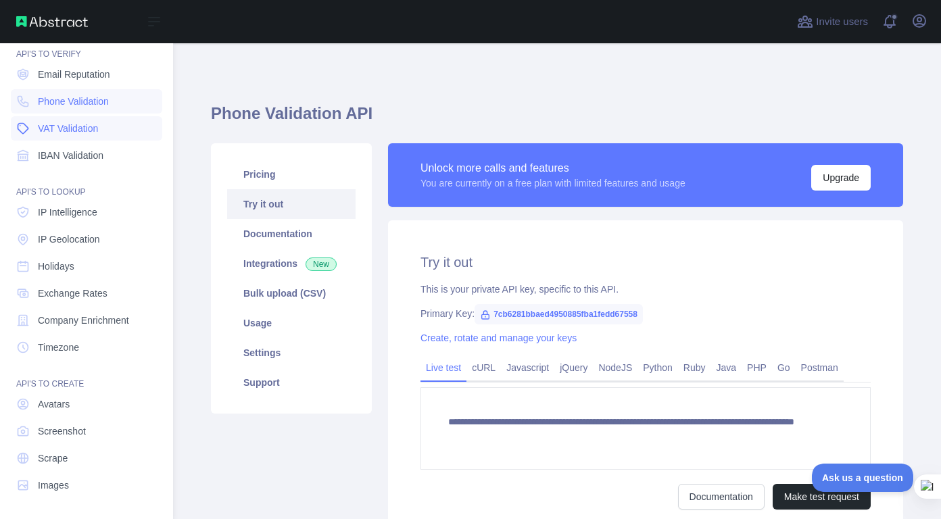
click at [80, 122] on span "VAT Validation" at bounding box center [68, 129] width 60 height 14
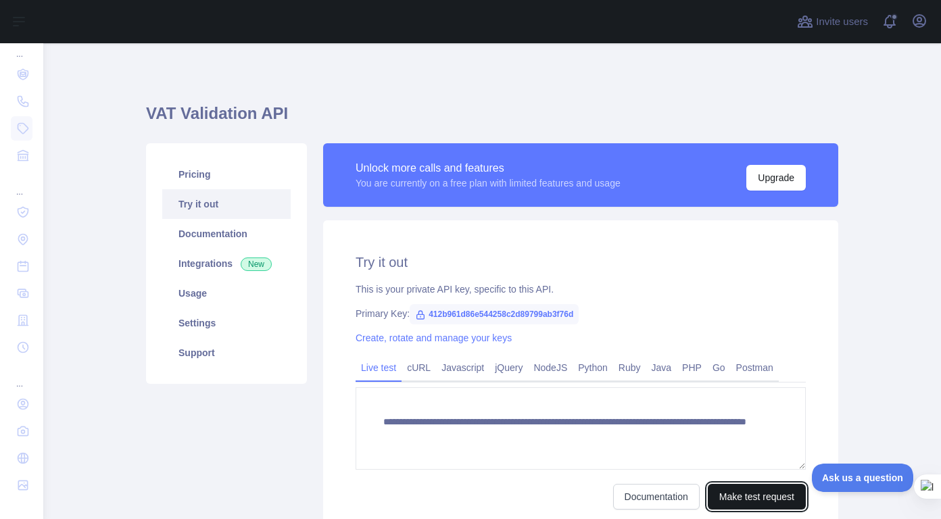
click at [753, 493] on button "Make test request" at bounding box center [757, 497] width 98 height 26
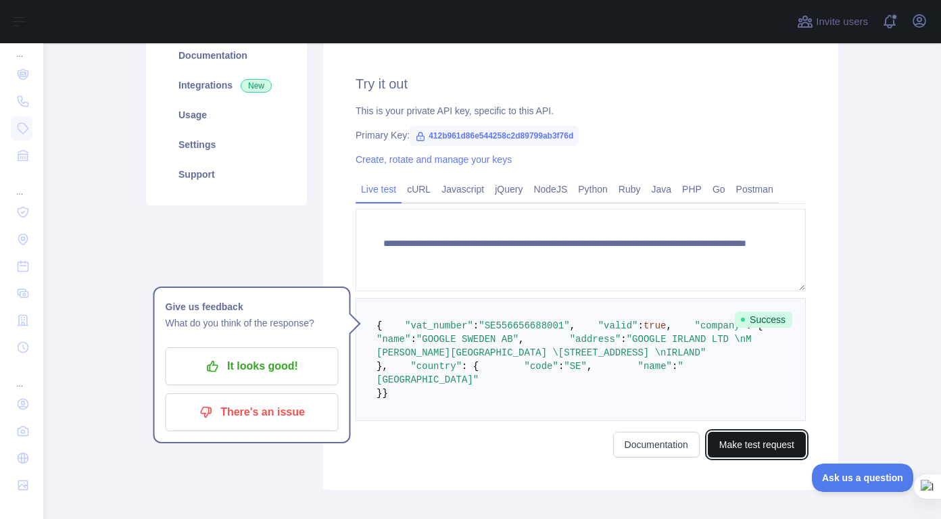
scroll to position [179, 0]
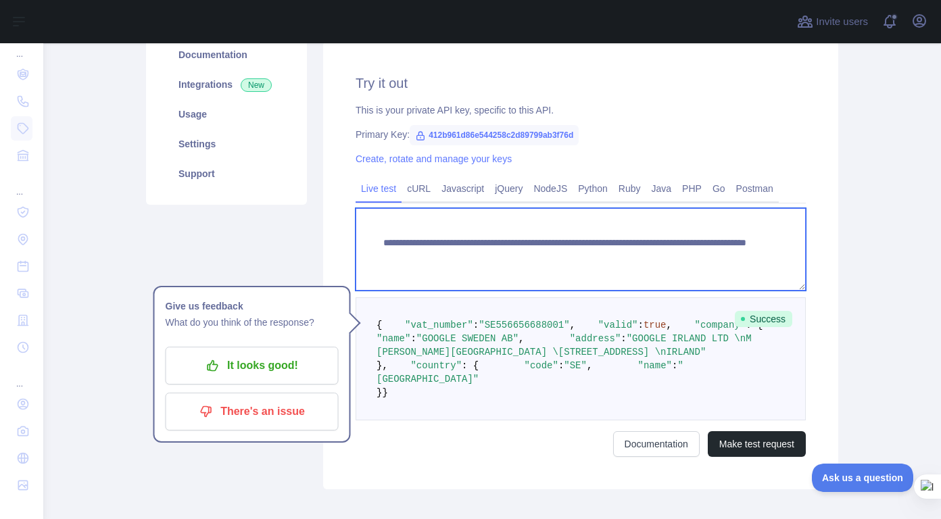
click at [513, 226] on textarea "**********" at bounding box center [581, 249] width 450 height 82
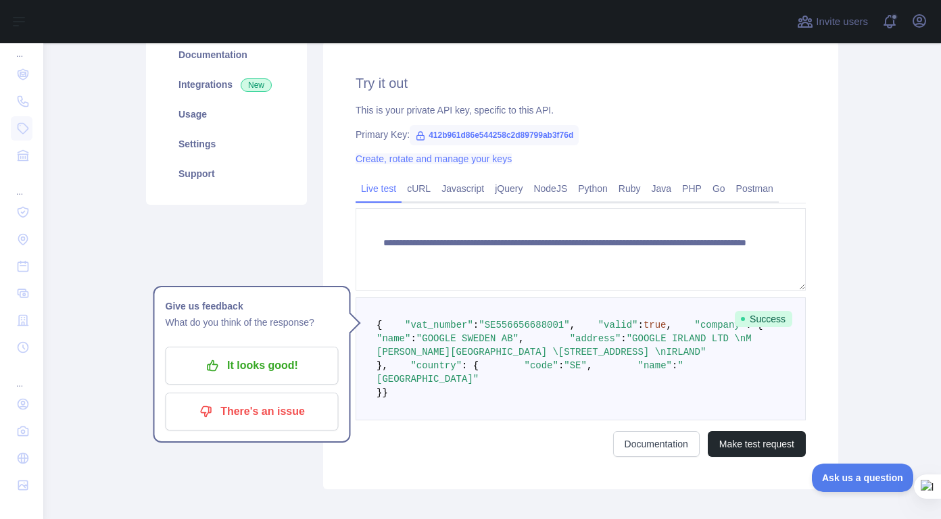
click at [453, 164] on link "Create, rotate and manage your keys" at bounding box center [434, 158] width 156 height 11
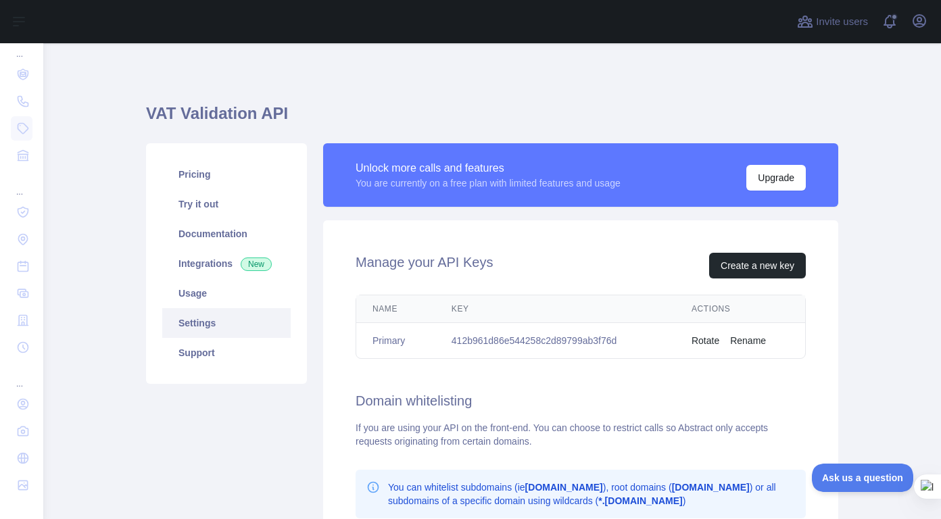
scroll to position [11, 0]
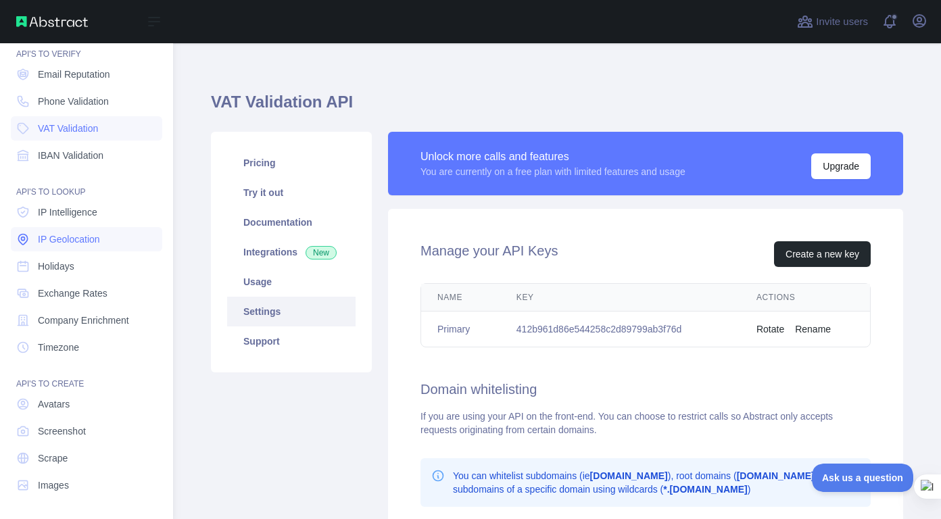
click at [88, 245] on span "IP Geolocation" at bounding box center [69, 240] width 62 height 14
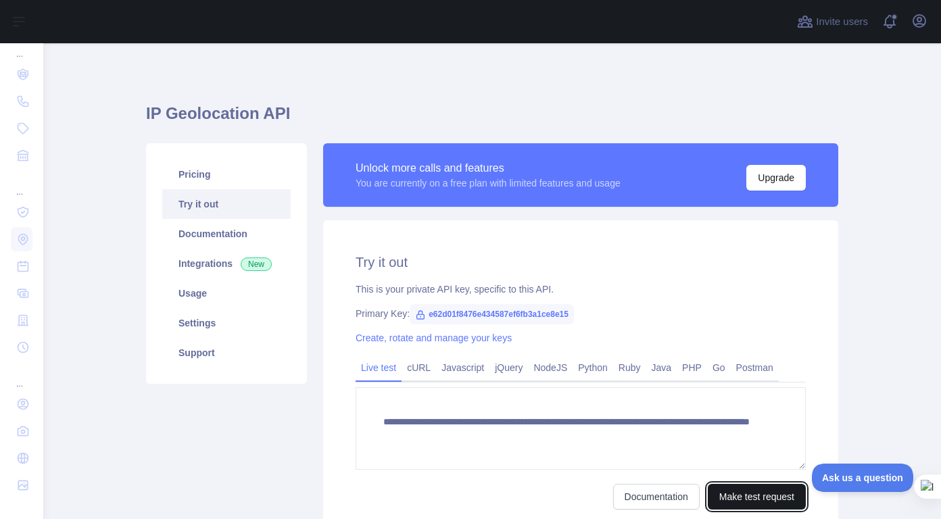
click at [739, 489] on button "Make test request" at bounding box center [757, 497] width 98 height 26
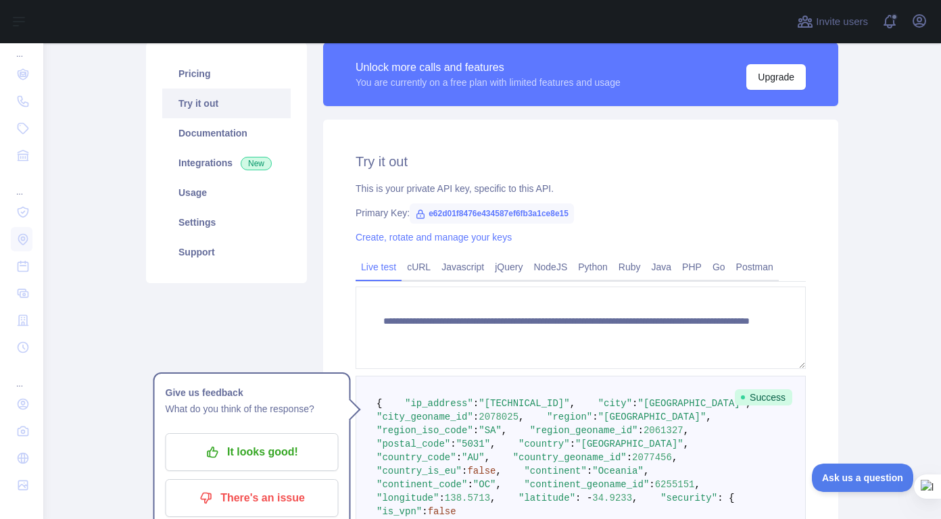
scroll to position [99, 0]
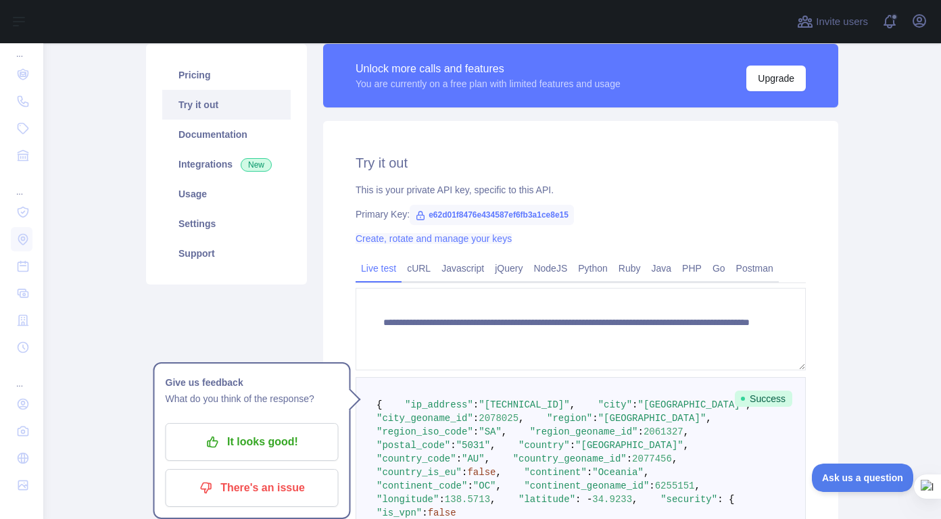
click at [477, 241] on link "Create, rotate and manage your keys" at bounding box center [434, 238] width 156 height 11
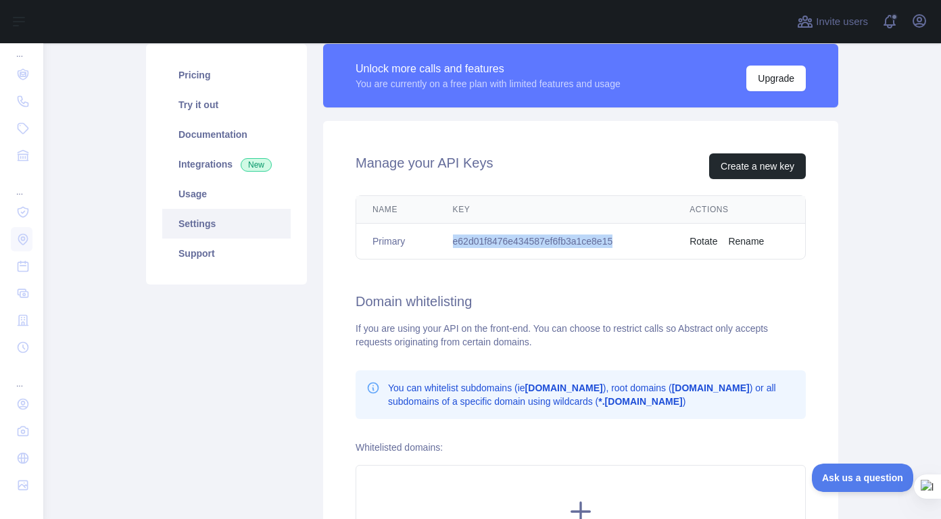
drag, startPoint x: 447, startPoint y: 241, endPoint x: 608, endPoint y: 251, distance: 160.6
click at [608, 251] on td "e62d01f8476e434587ef6fb3a1ce8e15" at bounding box center [555, 242] width 237 height 36
copy td "e62d01f8476e434587ef6fb3a1ce8e15"
click at [779, 170] on button "Create a new key" at bounding box center [757, 166] width 97 height 26
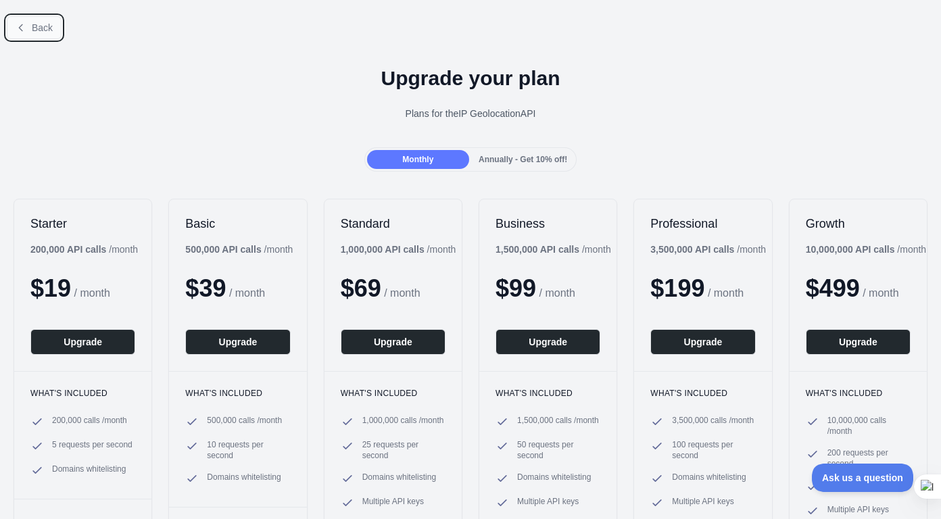
click at [31, 30] on button "Back" at bounding box center [34, 27] width 55 height 23
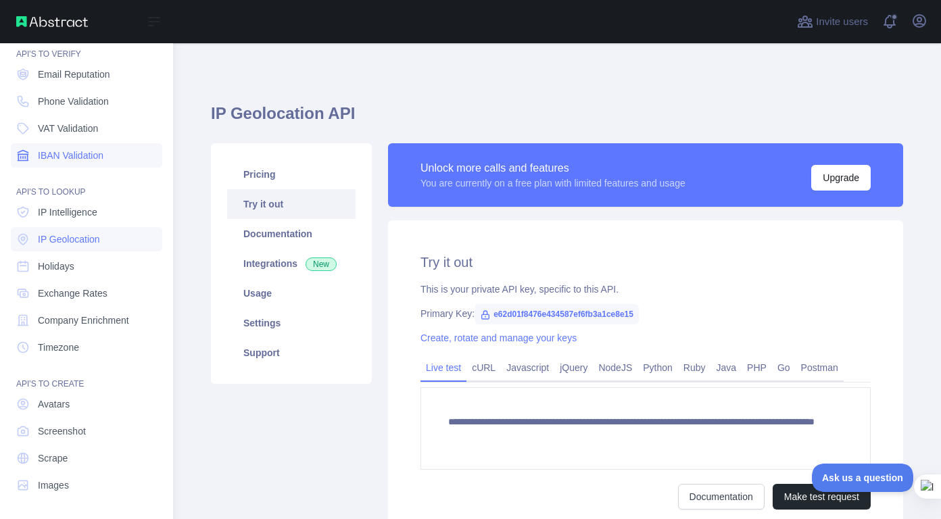
click at [72, 150] on span "IBAN Validation" at bounding box center [71, 156] width 66 height 14
click at [73, 84] on link "Email Reputation" at bounding box center [86, 74] width 151 height 24
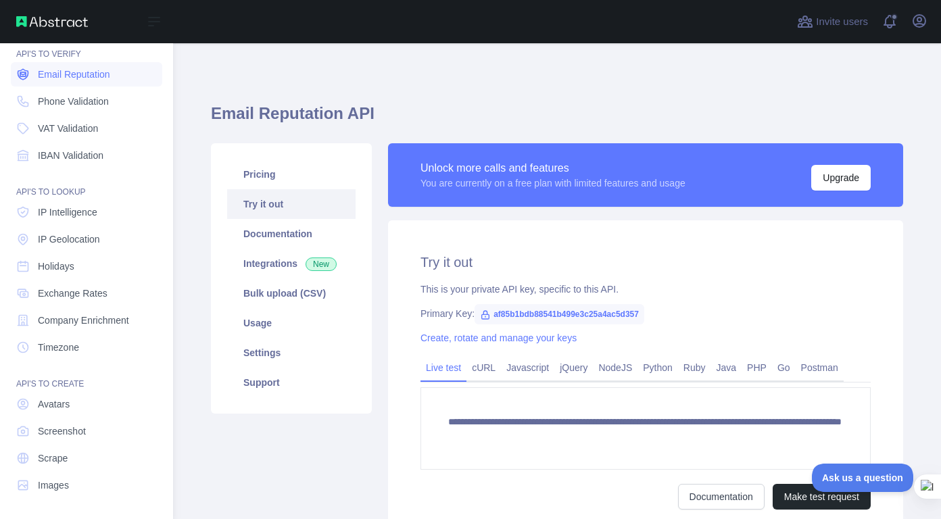
click at [73, 84] on link "Email Reputation" at bounding box center [86, 74] width 151 height 24
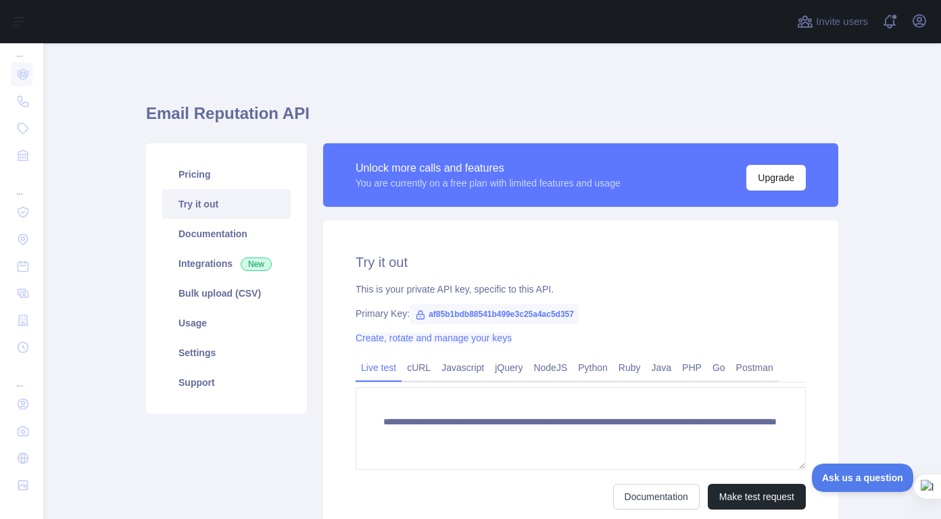
click at [501, 336] on link "Create, rotate and manage your keys" at bounding box center [434, 338] width 156 height 11
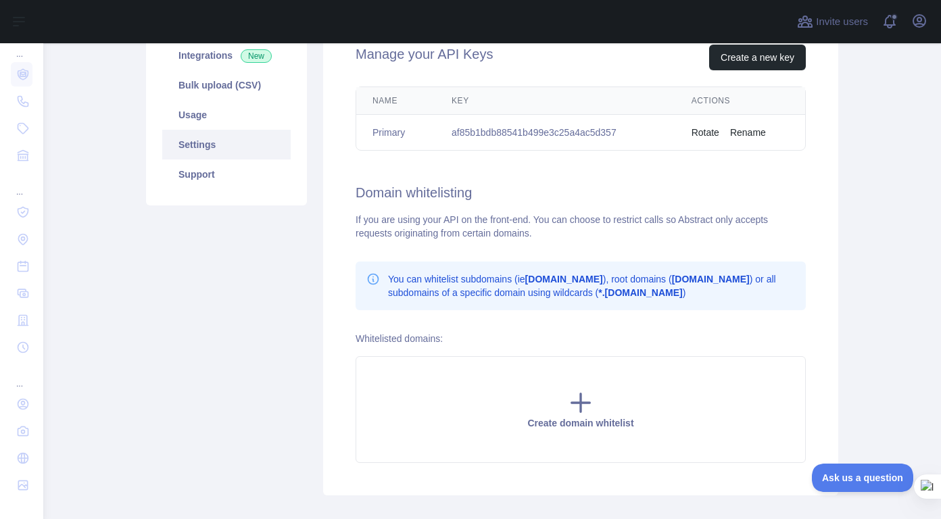
scroll to position [208, 0]
click at [582, 397] on icon at bounding box center [580, 402] width 27 height 27
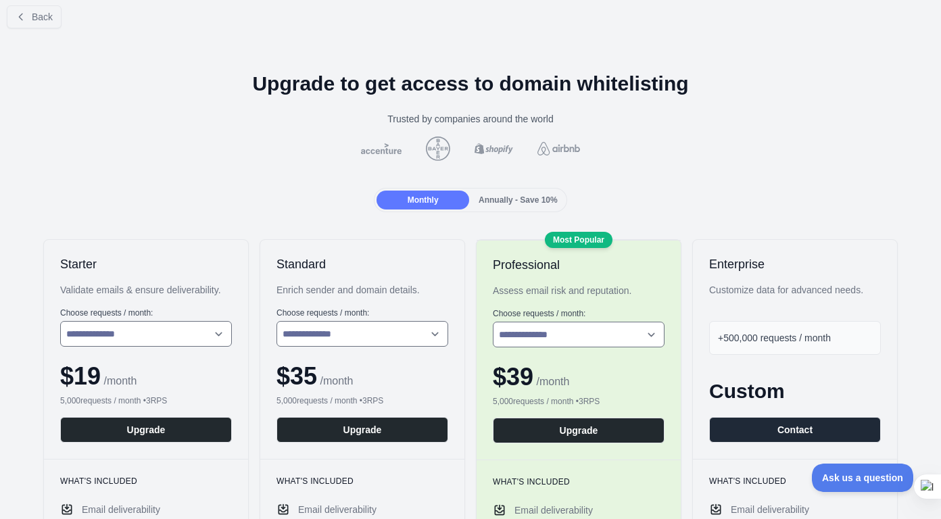
scroll to position [12, 0]
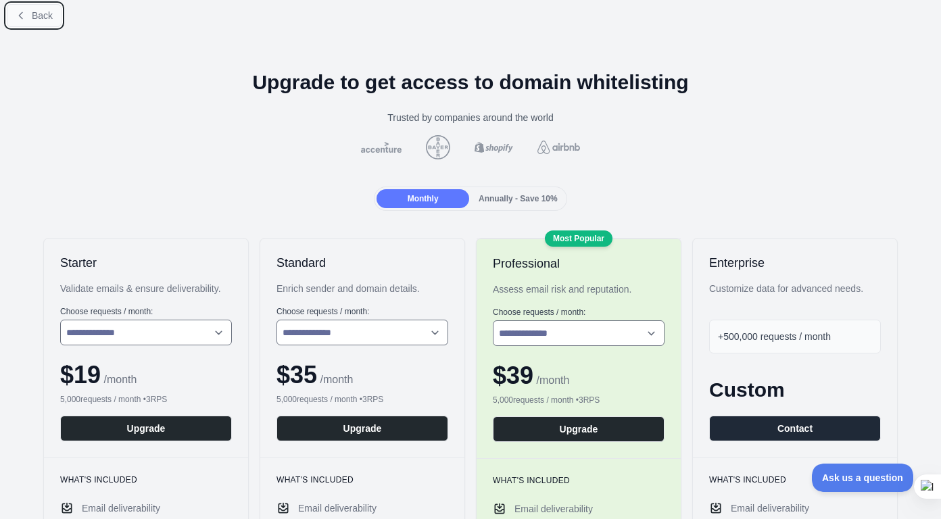
click at [51, 15] on span "Back" at bounding box center [42, 15] width 21 height 11
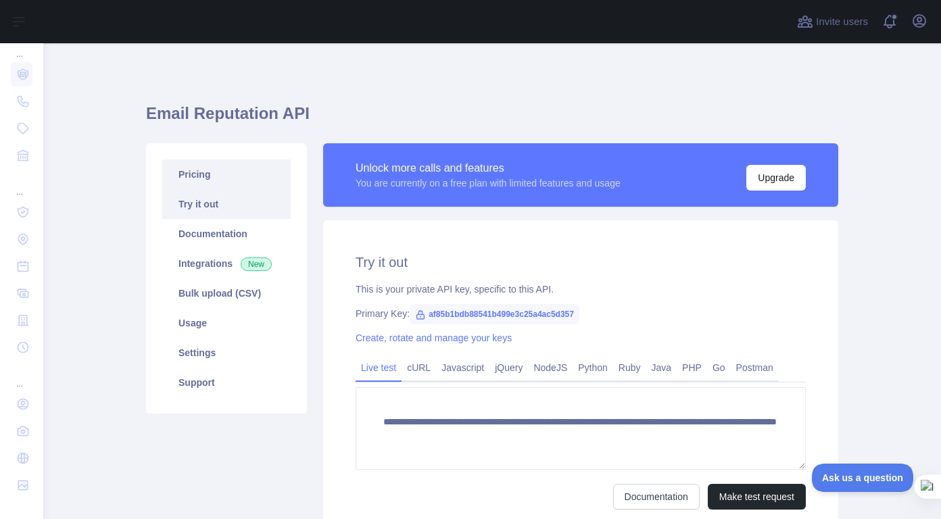
click at [185, 172] on link "Pricing" at bounding box center [226, 175] width 128 height 30
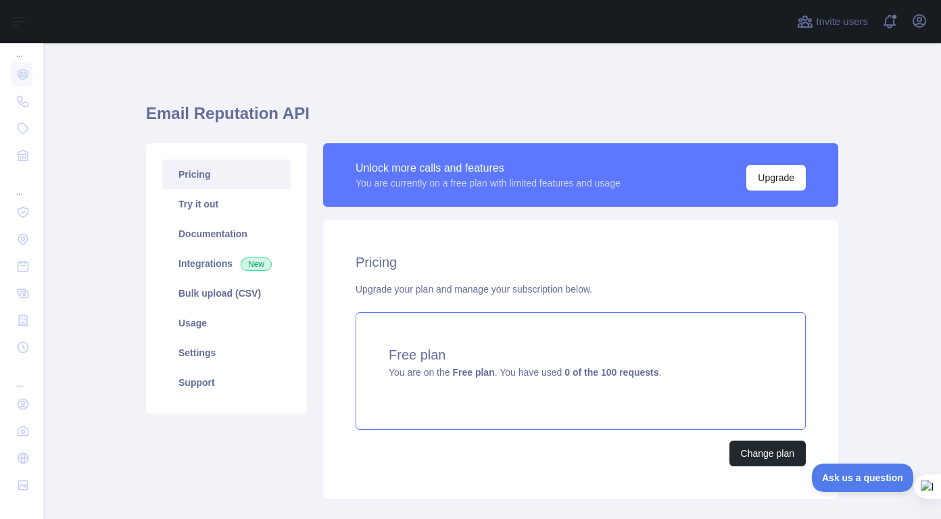
click at [408, 372] on span "You are on the Free plan . You have used 0 of the 100 requests ." at bounding box center [525, 372] width 272 height 11
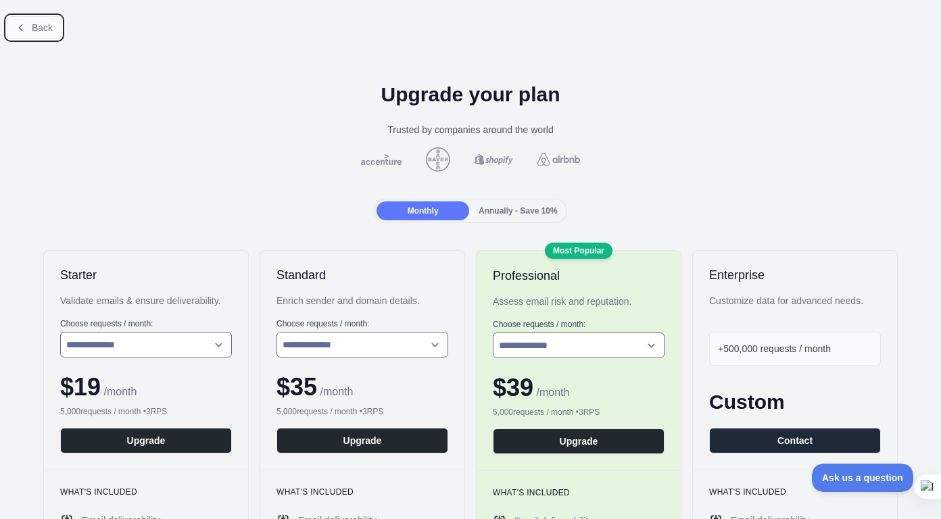
click at [19, 26] on icon at bounding box center [21, 27] width 11 height 11
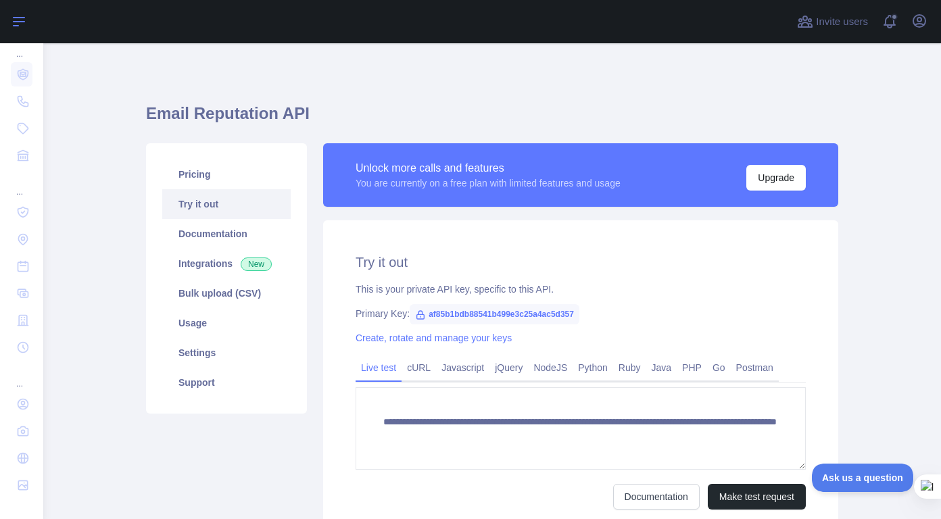
click at [16, 28] on icon at bounding box center [19, 22] width 16 height 16
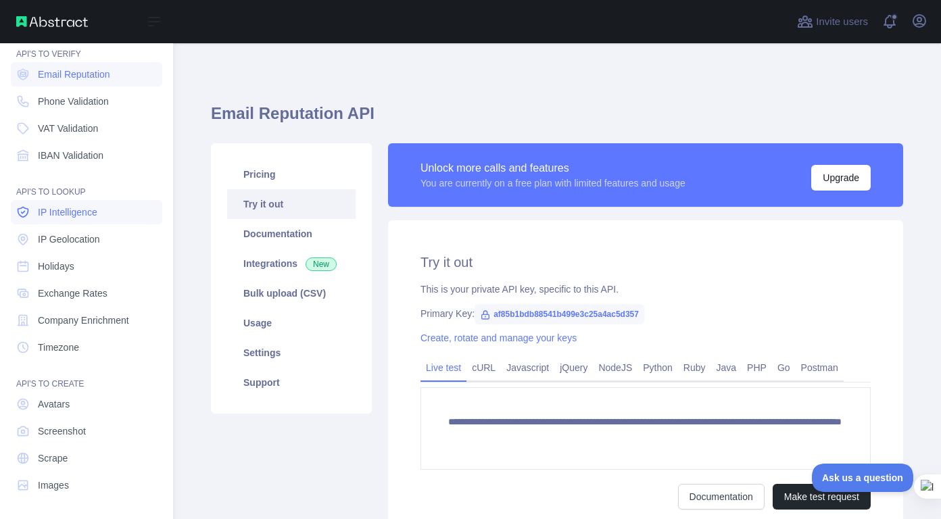
click at [91, 214] on span "IP Intelligence" at bounding box center [67, 212] width 59 height 14
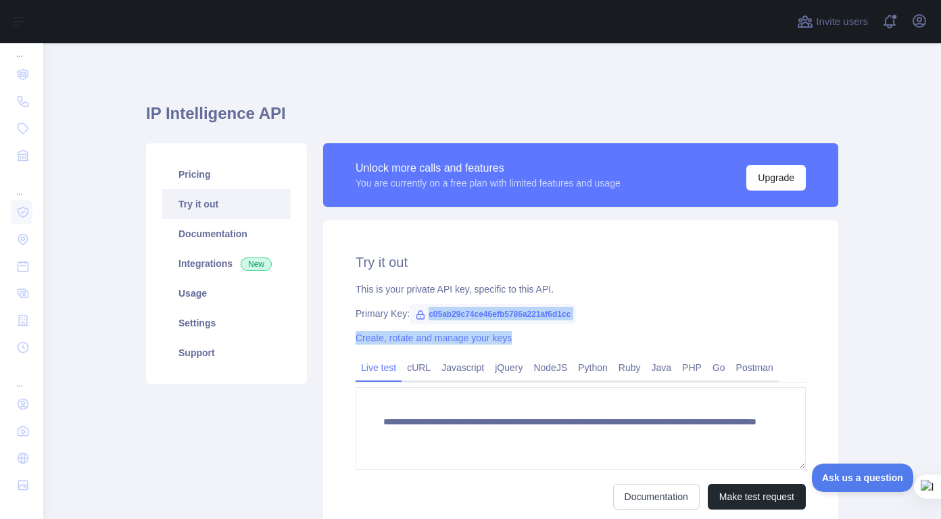
drag, startPoint x: 422, startPoint y: 311, endPoint x: 564, endPoint y: 326, distance: 143.5
click at [564, 326] on div "**********" at bounding box center [580, 381] width 515 height 322
copy div "c05ab29c74ce46efb5786a221af6d1cc Create, rotate and manage your keys"
click at [556, 333] on div "Create, rotate and manage your keys" at bounding box center [581, 338] width 450 height 14
drag, startPoint x: 566, startPoint y: 310, endPoint x: 422, endPoint y: 304, distance: 144.8
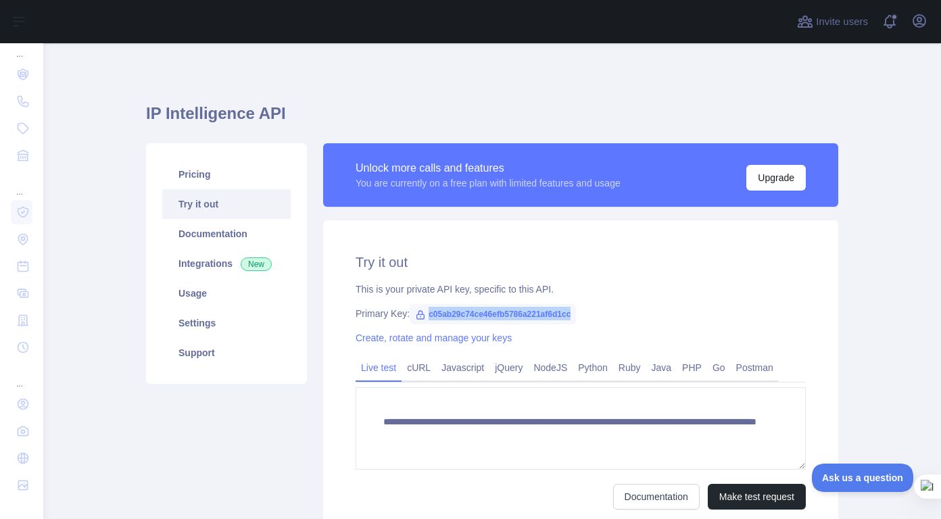
click at [422, 304] on span "c05ab29c74ce46efb5786a221af6d1cc" at bounding box center [493, 314] width 166 height 20
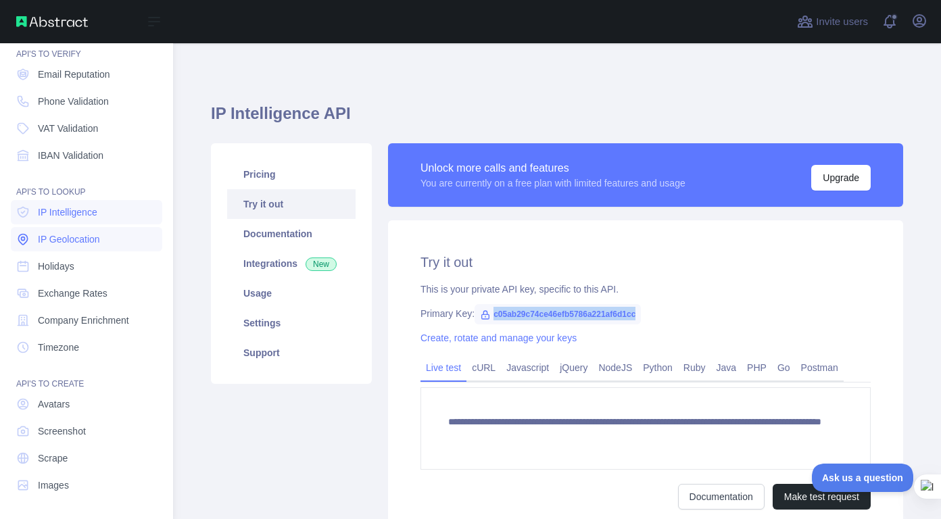
click at [80, 241] on span "IP Geolocation" at bounding box center [69, 240] width 62 height 14
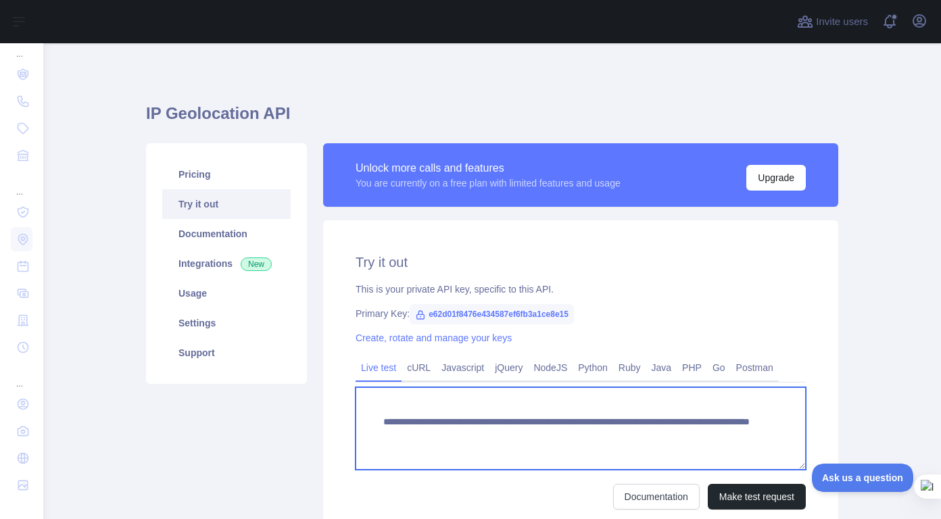
drag, startPoint x: 377, startPoint y: 425, endPoint x: 703, endPoint y: 466, distance: 328.4
click at [703, 466] on textarea "**********" at bounding box center [581, 428] width 450 height 82
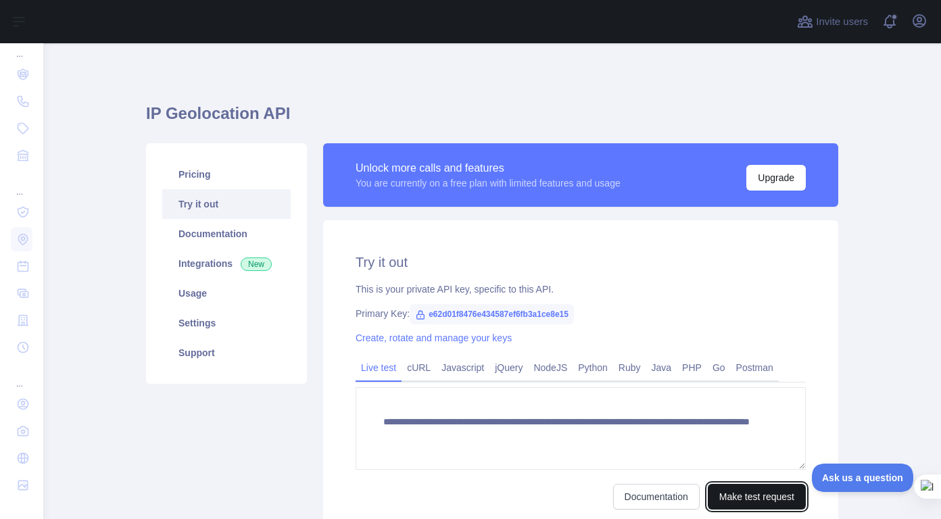
click at [739, 502] on button "Make test request" at bounding box center [757, 497] width 98 height 26
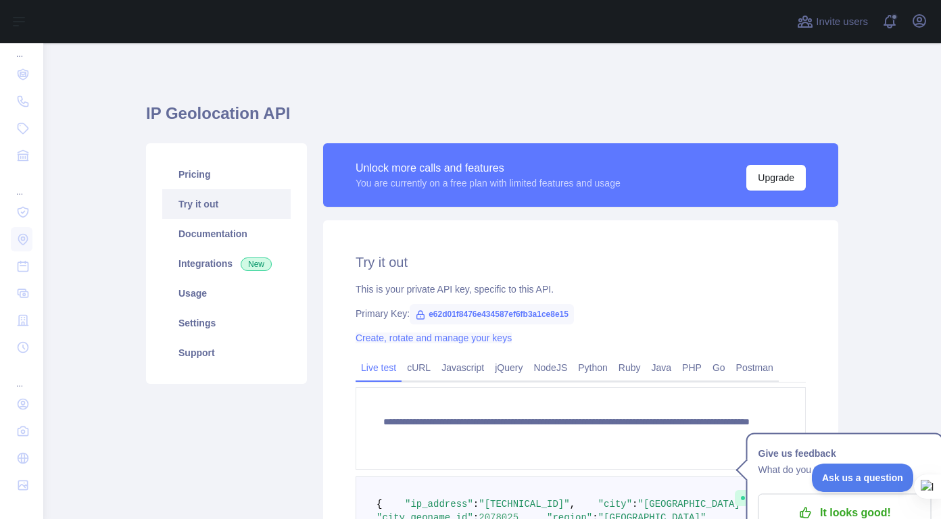
click at [473, 337] on link "Create, rotate and manage your keys" at bounding box center [434, 338] width 156 height 11
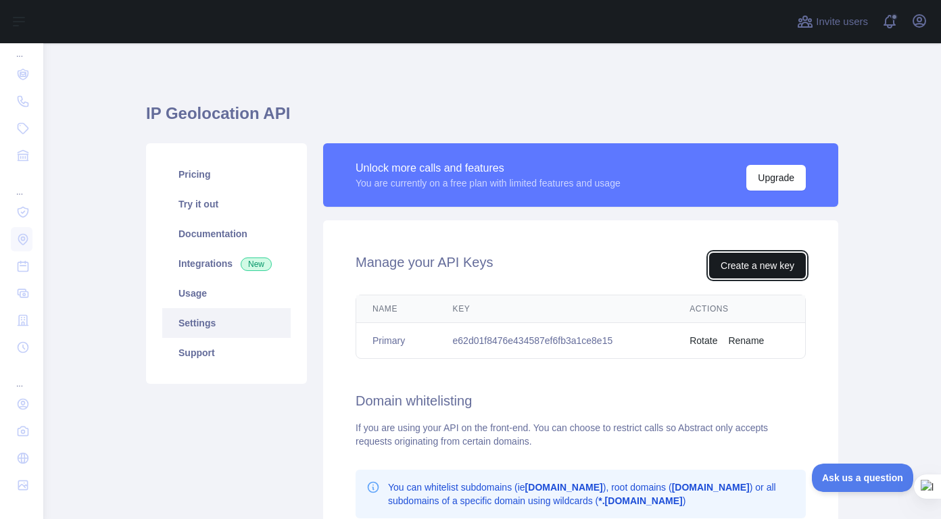
click at [739, 262] on button "Create a new key" at bounding box center [757, 266] width 97 height 26
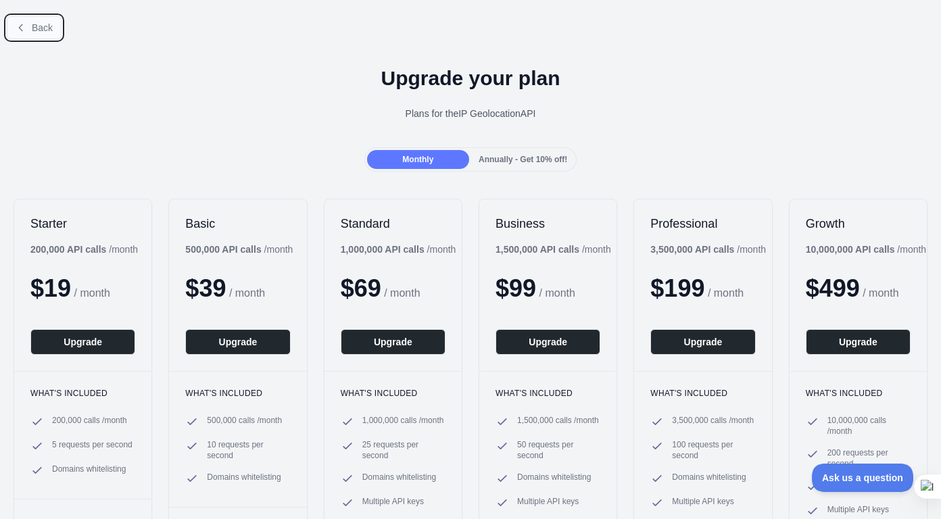
click at [40, 20] on button "Back" at bounding box center [34, 27] width 55 height 23
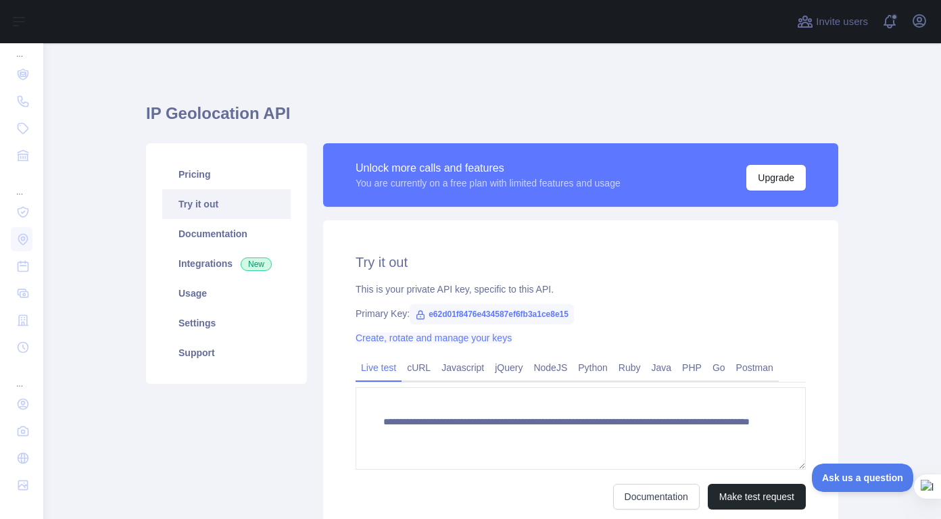
click at [487, 341] on link "Create, rotate and manage your keys" at bounding box center [434, 338] width 156 height 11
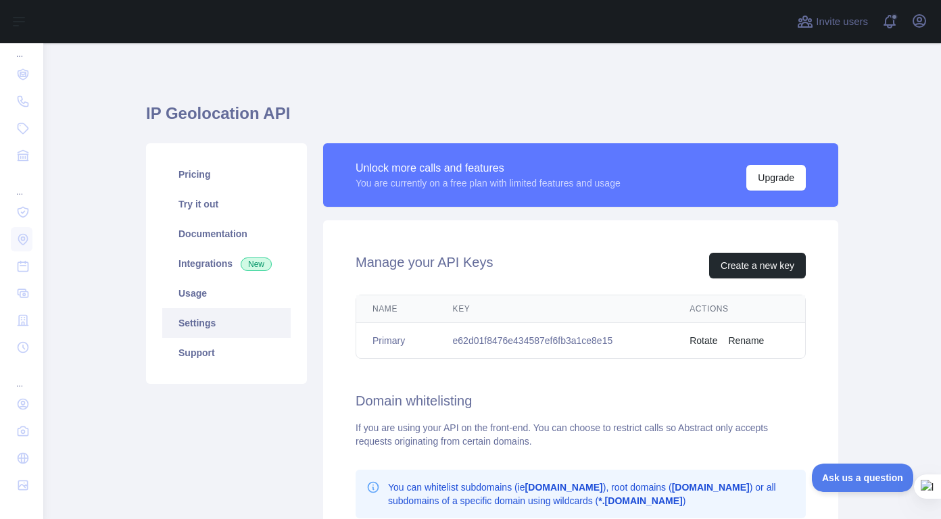
click at [698, 337] on button "Rotate" at bounding box center [703, 341] width 28 height 14
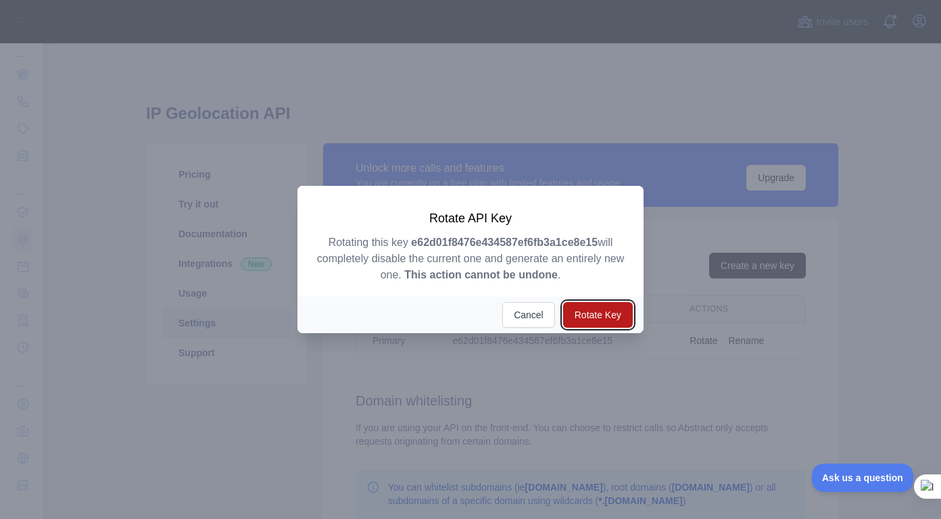
click at [607, 318] on button "Rotate Key" at bounding box center [598, 315] width 70 height 26
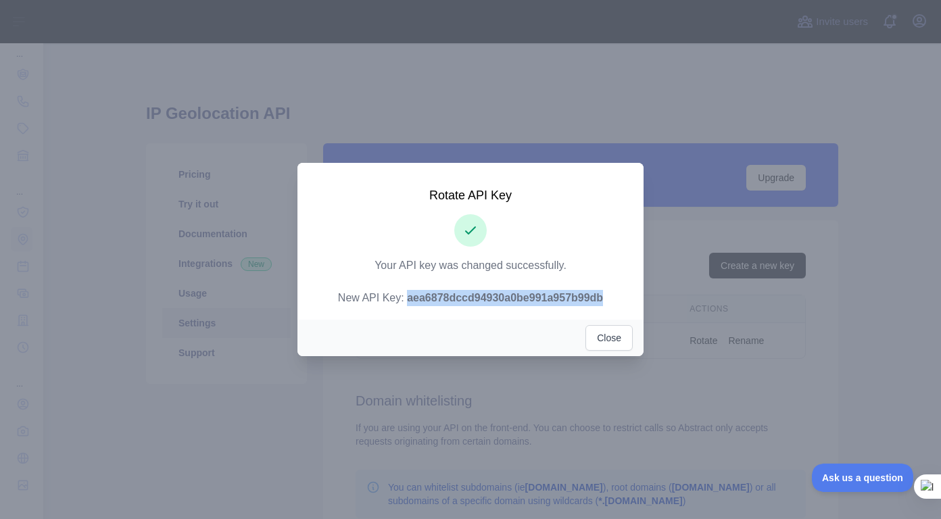
drag, startPoint x: 404, startPoint y: 297, endPoint x: 609, endPoint y: 315, distance: 206.2
click at [609, 315] on div "Rotate API Key Your API key was changed successfully. New API Key: aea6878dccd9…" at bounding box center [470, 240] width 346 height 154
click at [614, 337] on button "Close" at bounding box center [608, 338] width 47 height 26
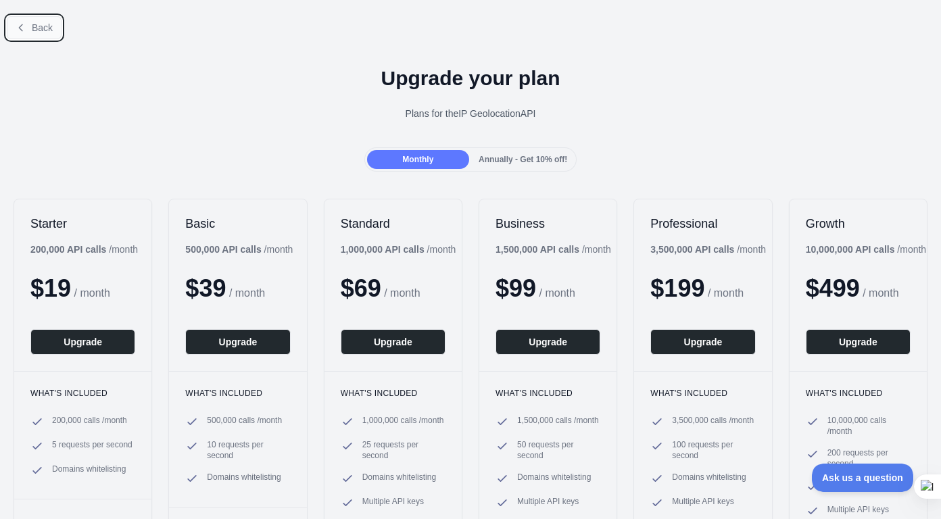
click at [53, 30] on button "Back" at bounding box center [34, 27] width 55 height 23
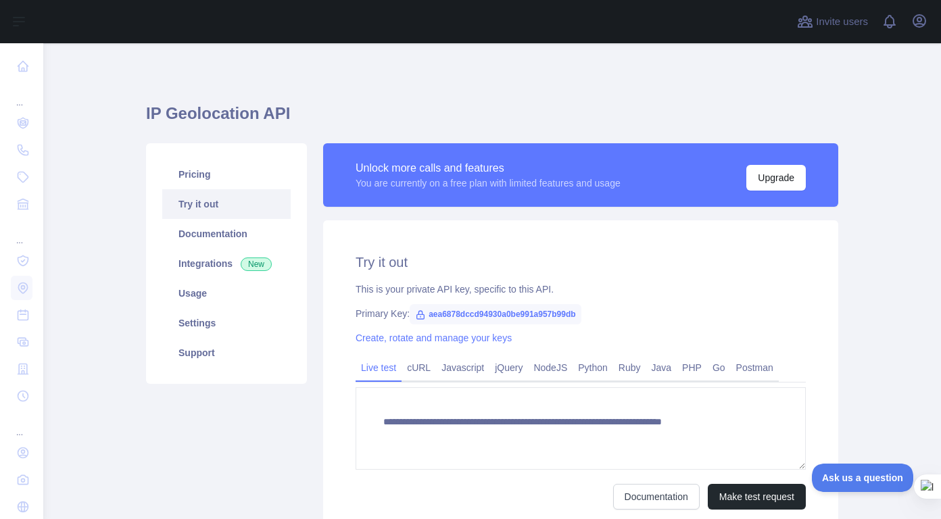
type textarea "**********"
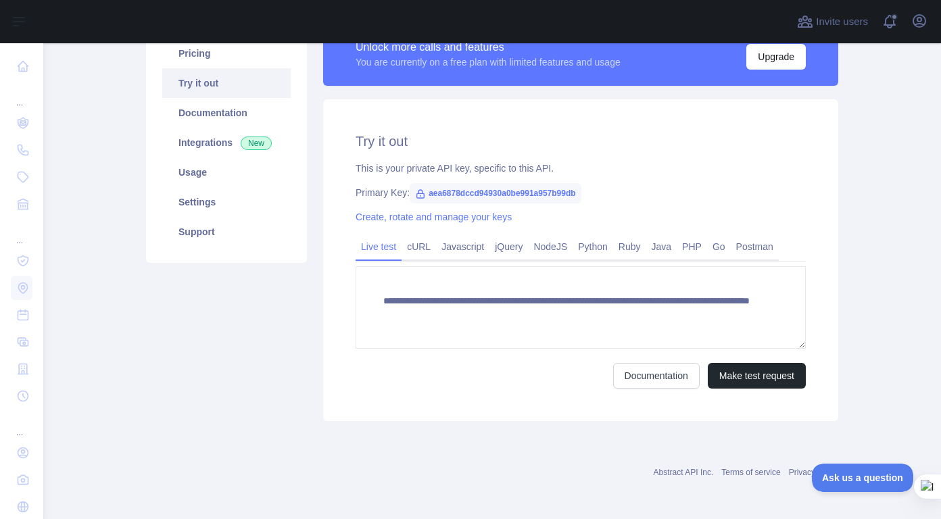
scroll to position [123, 0]
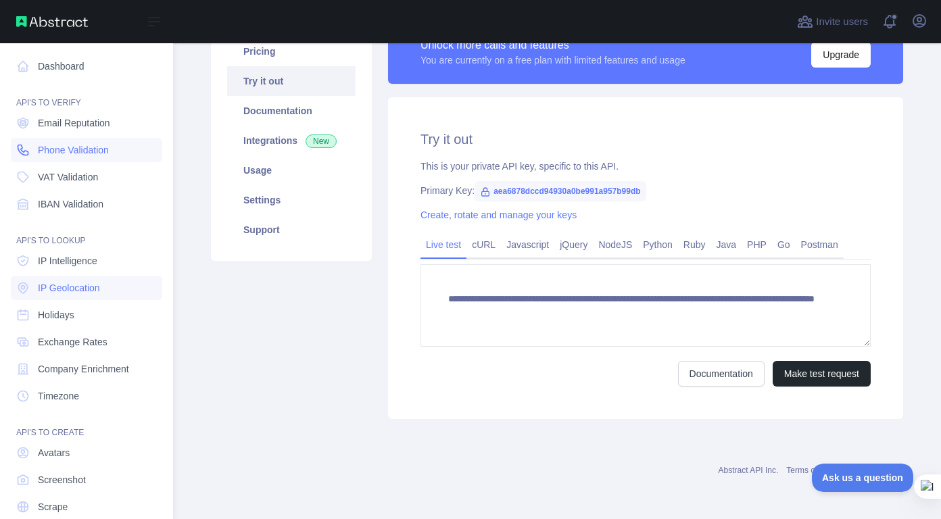
click at [89, 153] on span "Phone Validation" at bounding box center [73, 150] width 71 height 14
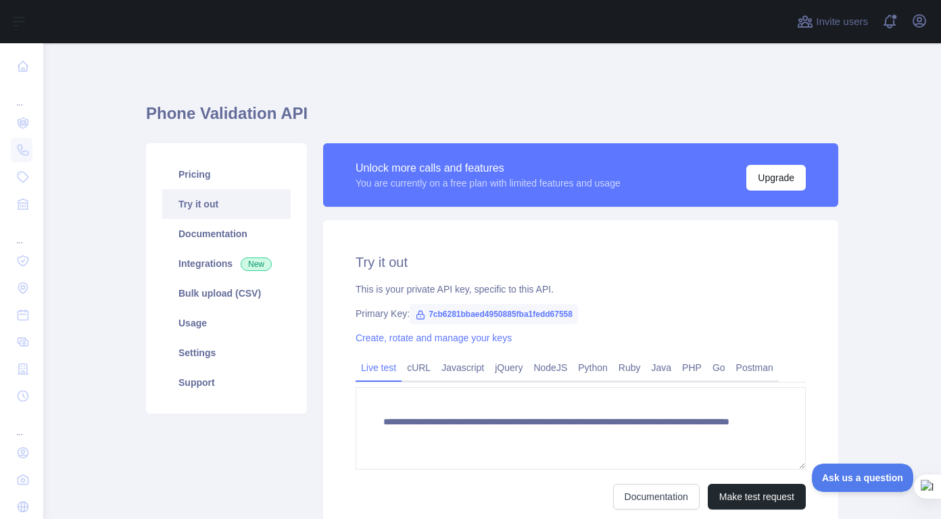
drag, startPoint x: 420, startPoint y: 316, endPoint x: 498, endPoint y: 324, distance: 78.2
drag, startPoint x: 498, startPoint y: 324, endPoint x: 600, endPoint y: 349, distance: 105.1
click at [600, 349] on div "**********" at bounding box center [580, 381] width 515 height 322
drag, startPoint x: 566, startPoint y: 314, endPoint x: 404, endPoint y: 306, distance: 163.1
click at [410, 306] on span "7cb6281bbaed4950885fba1fedd67558" at bounding box center [494, 314] width 168 height 20
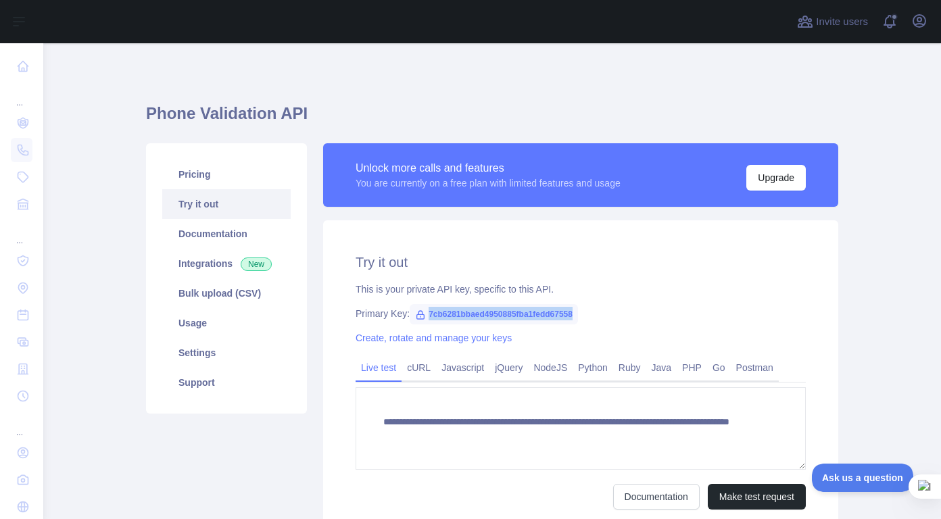
copy span "7cb6281bbaed4950885fba1fedd67558"
click at [759, 504] on button "Make test request" at bounding box center [757, 497] width 98 height 26
